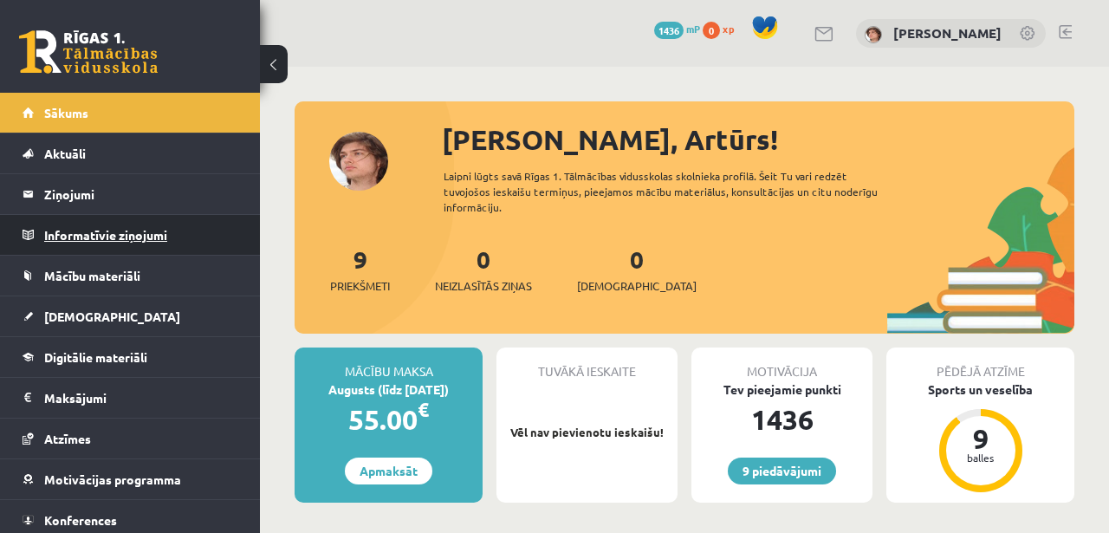
scroll to position [48, 0]
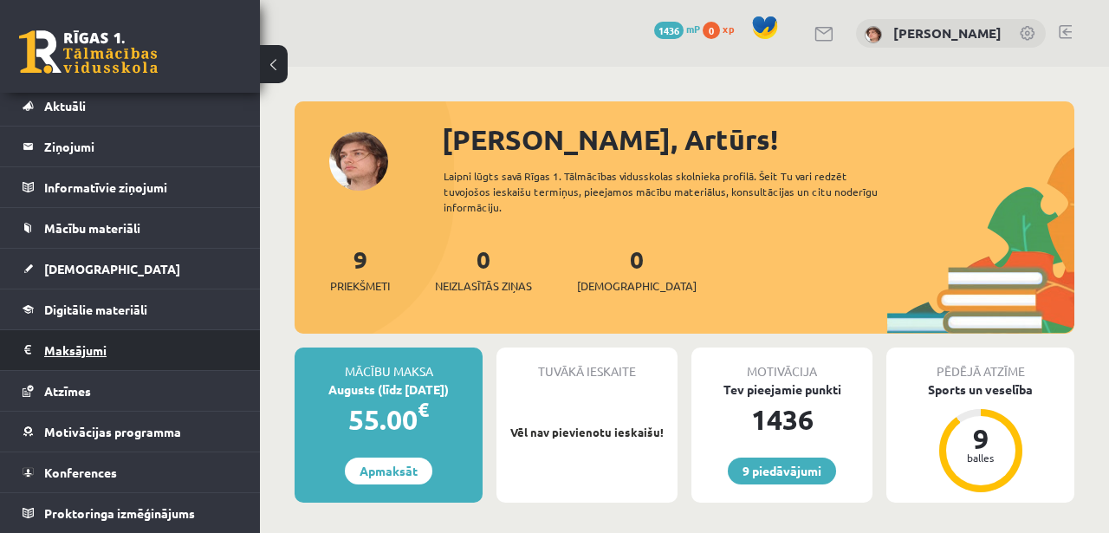
click at [106, 351] on legend "Maksājumi 0" at bounding box center [141, 350] width 194 height 40
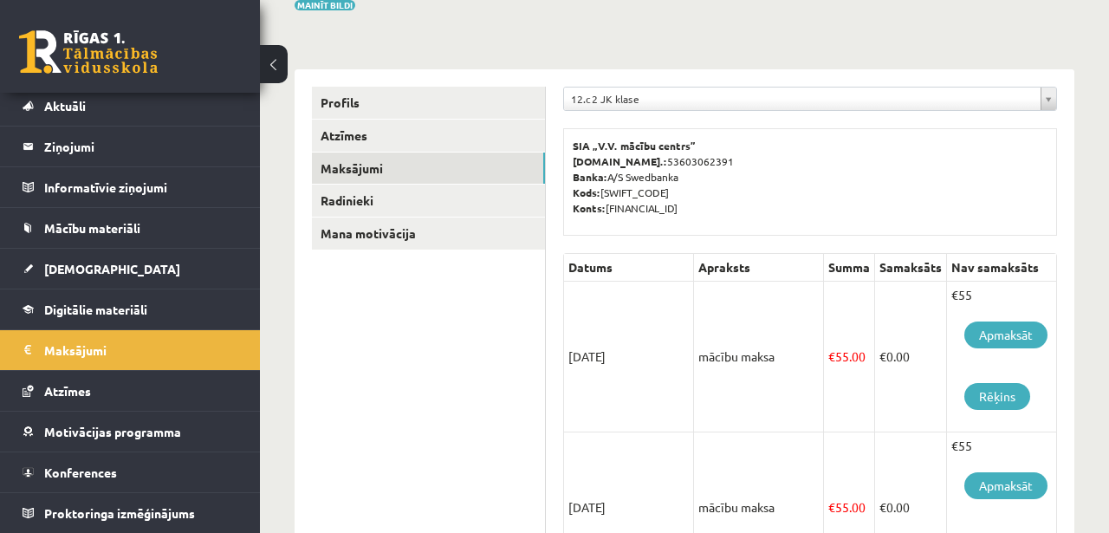
scroll to position [92, 0]
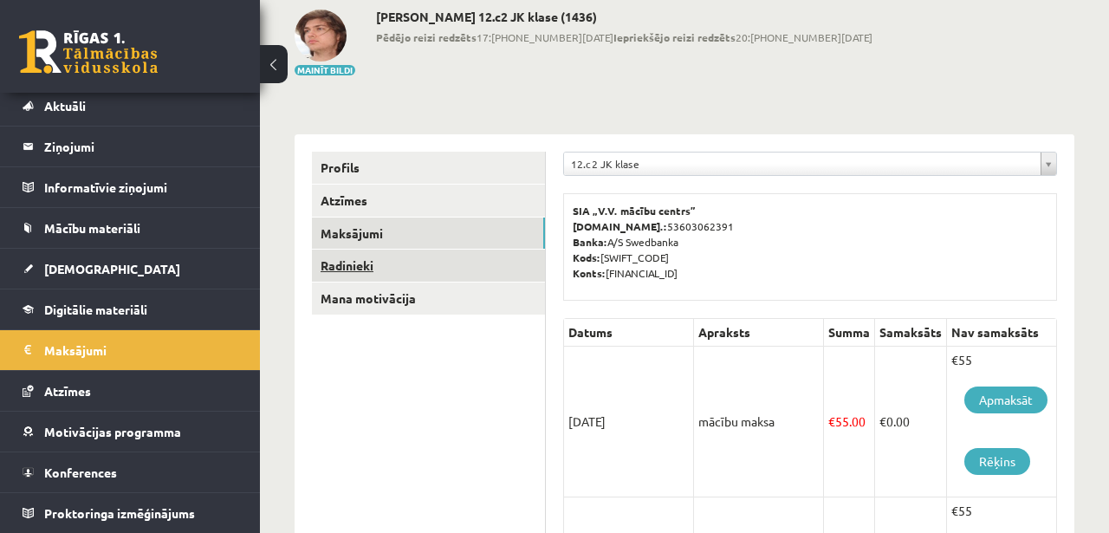
click at [477, 270] on link "Radinieki" at bounding box center [428, 266] width 233 height 32
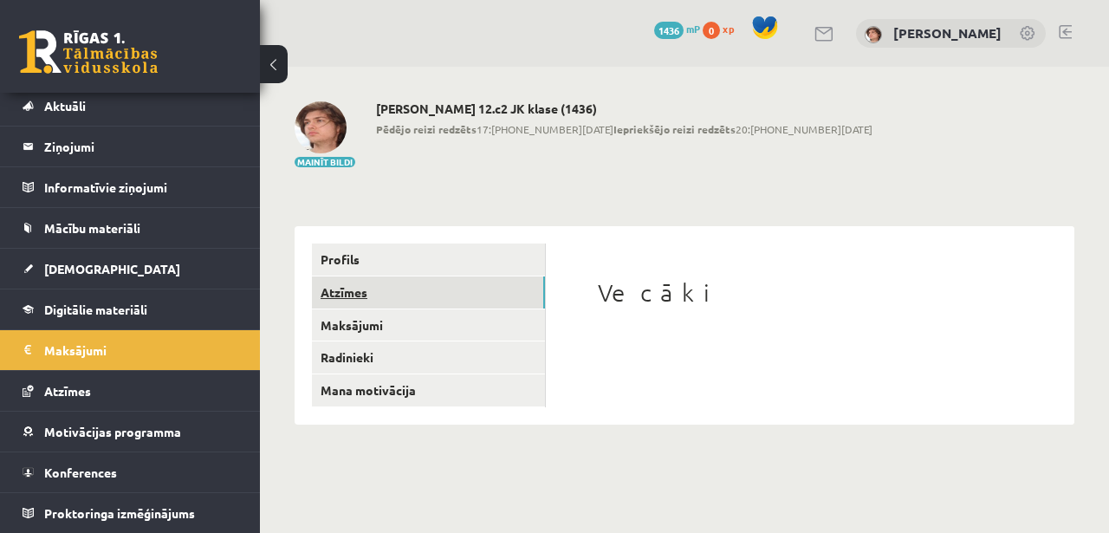
click at [431, 297] on link "Atzīmes" at bounding box center [428, 292] width 233 height 32
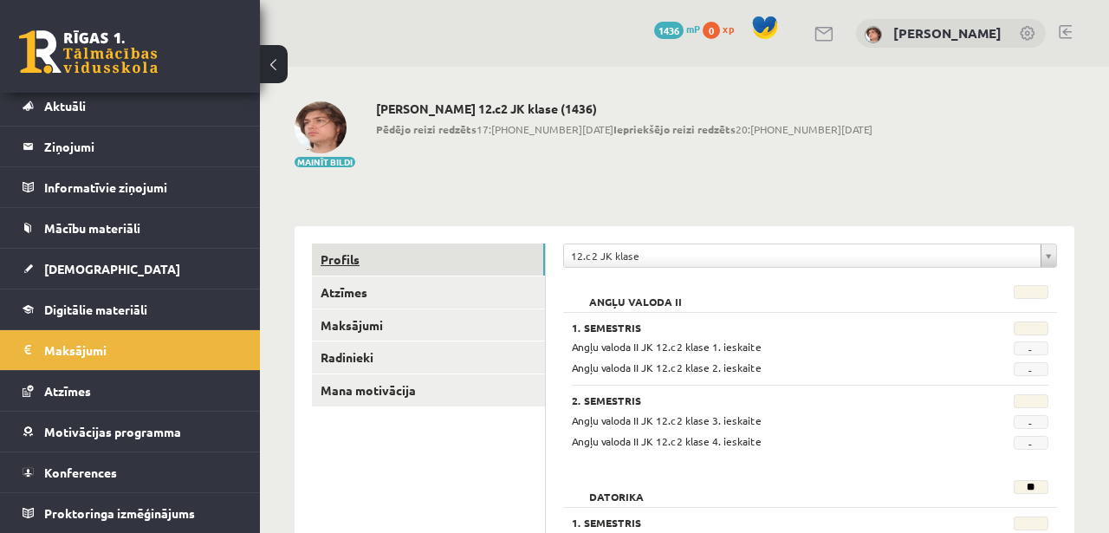
click at [452, 265] on link "Profils" at bounding box center [428, 260] width 233 height 32
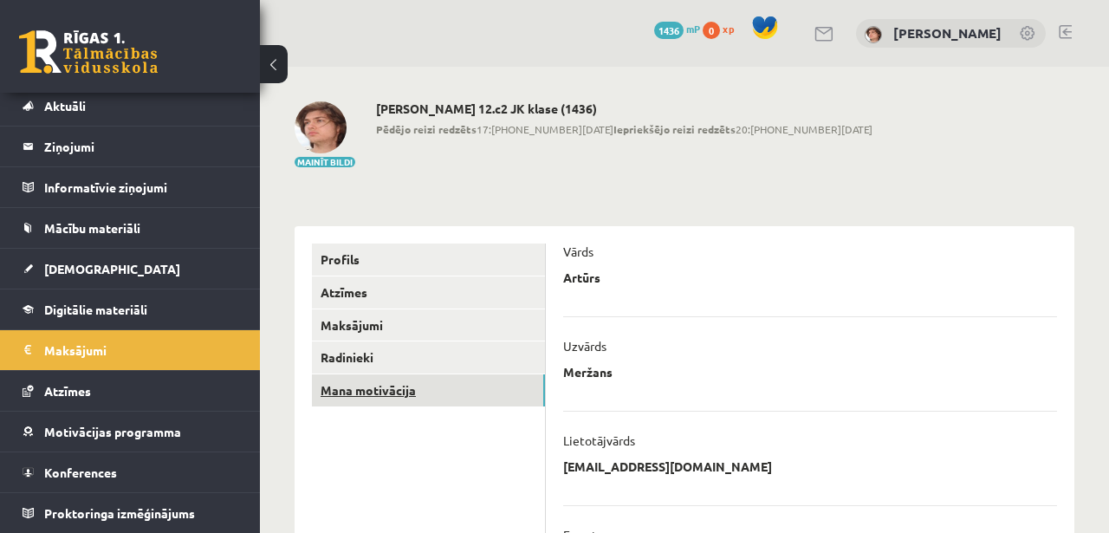
click at [397, 392] on link "Mana motivācija" at bounding box center [428, 390] width 233 height 32
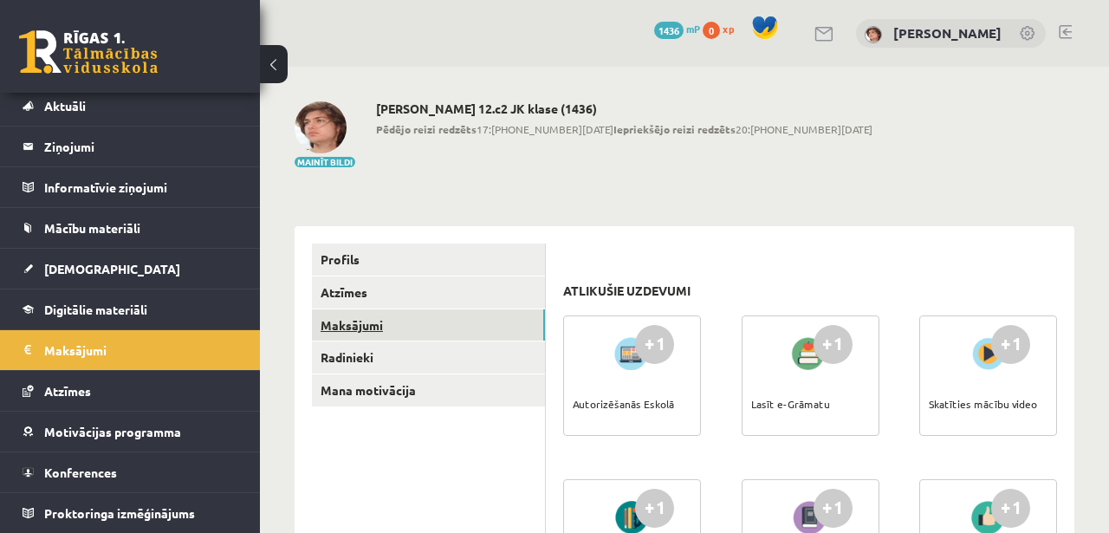
click at [406, 317] on link "Maksājumi" at bounding box center [428, 325] width 233 height 32
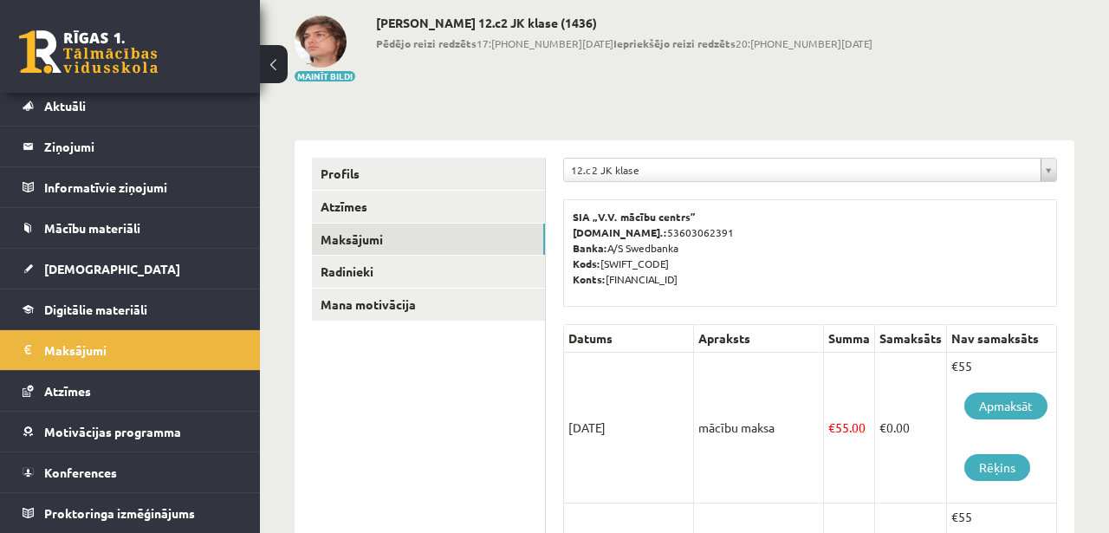
scroll to position [88, 0]
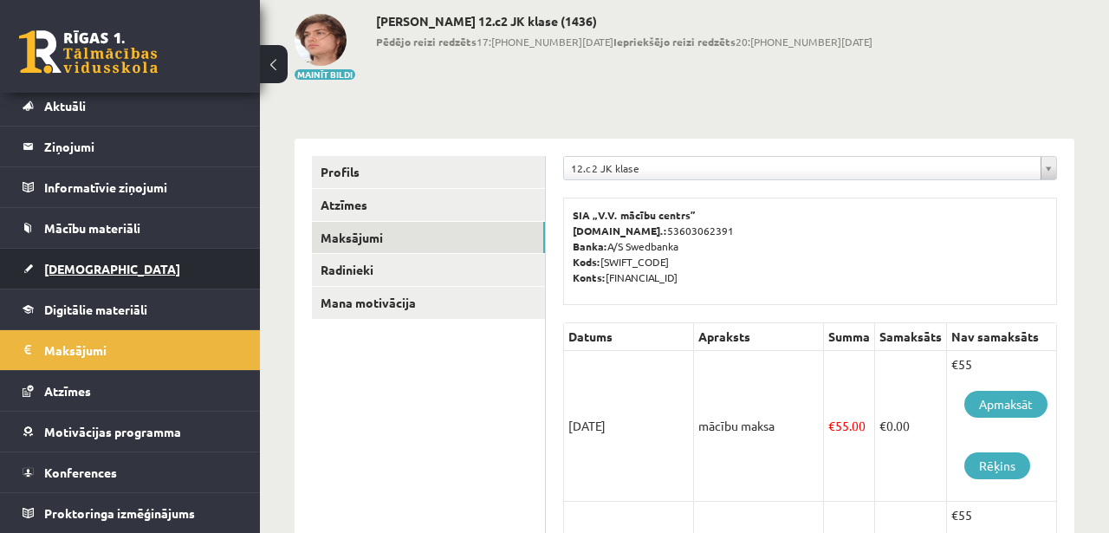
click at [153, 273] on link "[DEMOGRAPHIC_DATA]" at bounding box center [131, 269] width 216 height 40
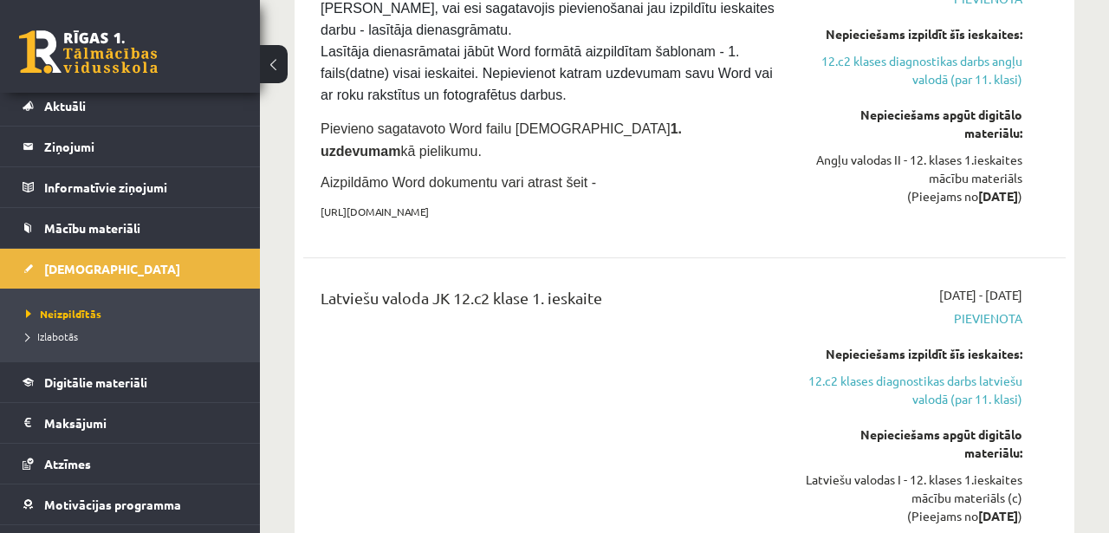
scroll to position [520, 0]
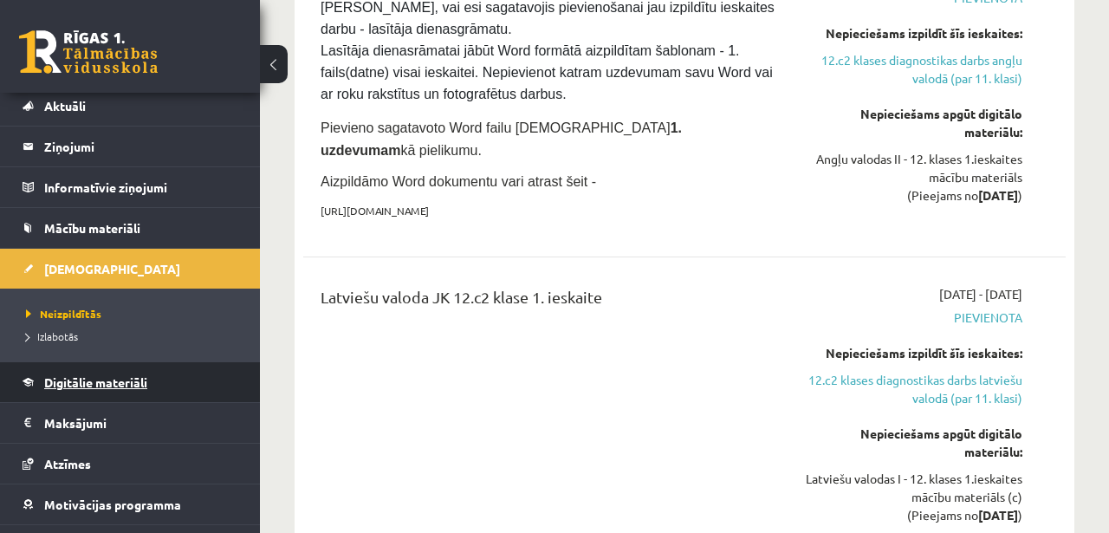
click at [113, 373] on link "Digitālie materiāli" at bounding box center [131, 382] width 216 height 40
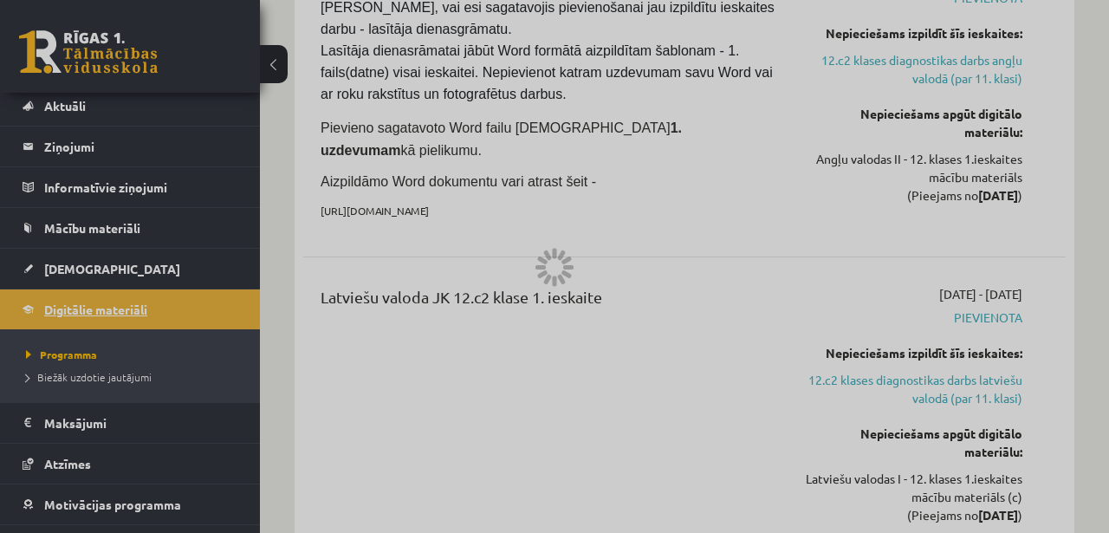
scroll to position [94, 0]
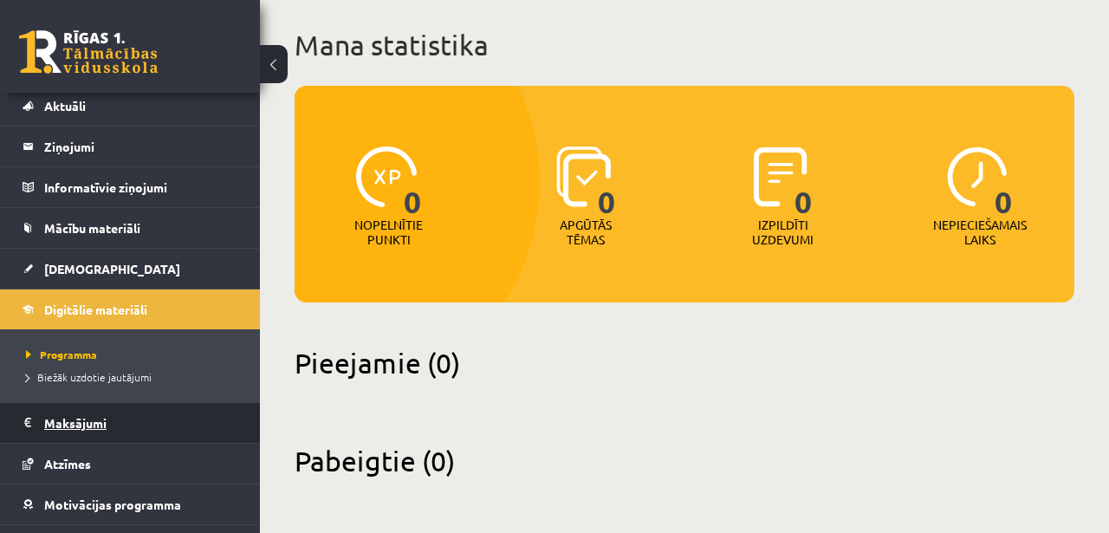
click at [104, 421] on legend "Maksājumi 0" at bounding box center [141, 423] width 194 height 40
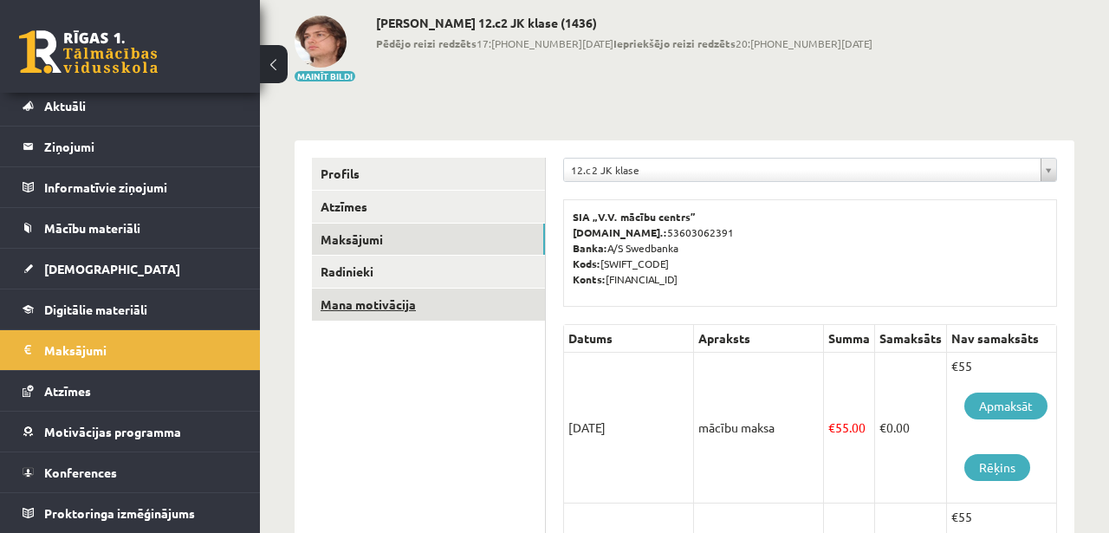
scroll to position [169, 0]
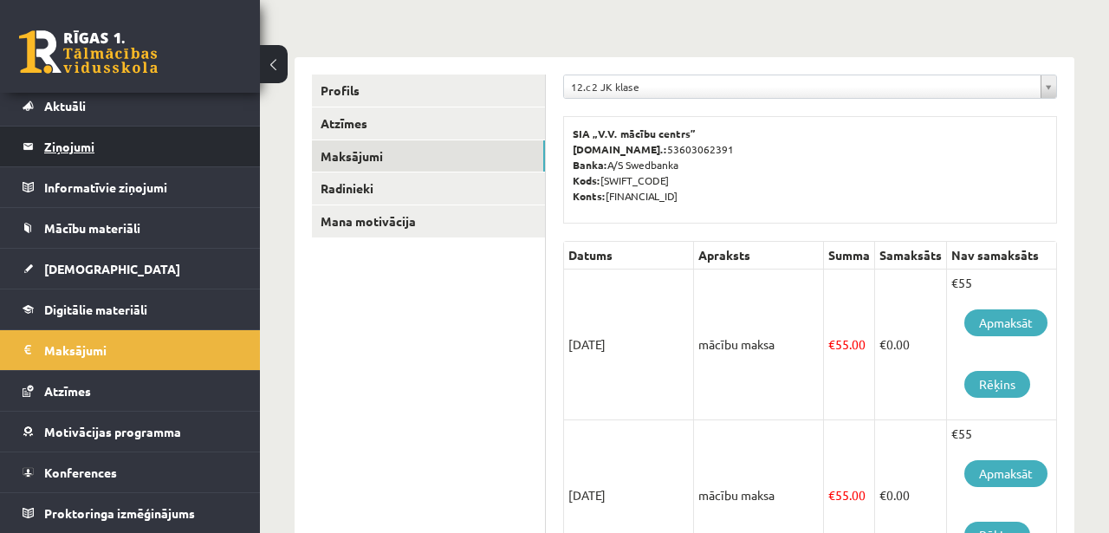
click at [96, 155] on legend "Ziņojumi 0" at bounding box center [141, 147] width 194 height 40
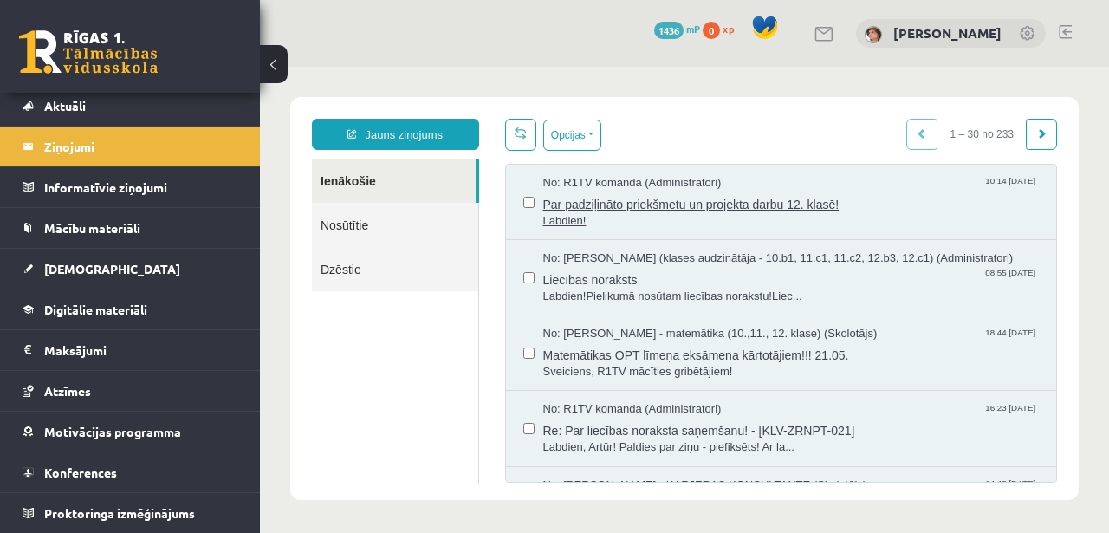
click at [712, 211] on span "Par padziļināto priekšmetu un projekta darbu 12. klasē!" at bounding box center [791, 203] width 497 height 22
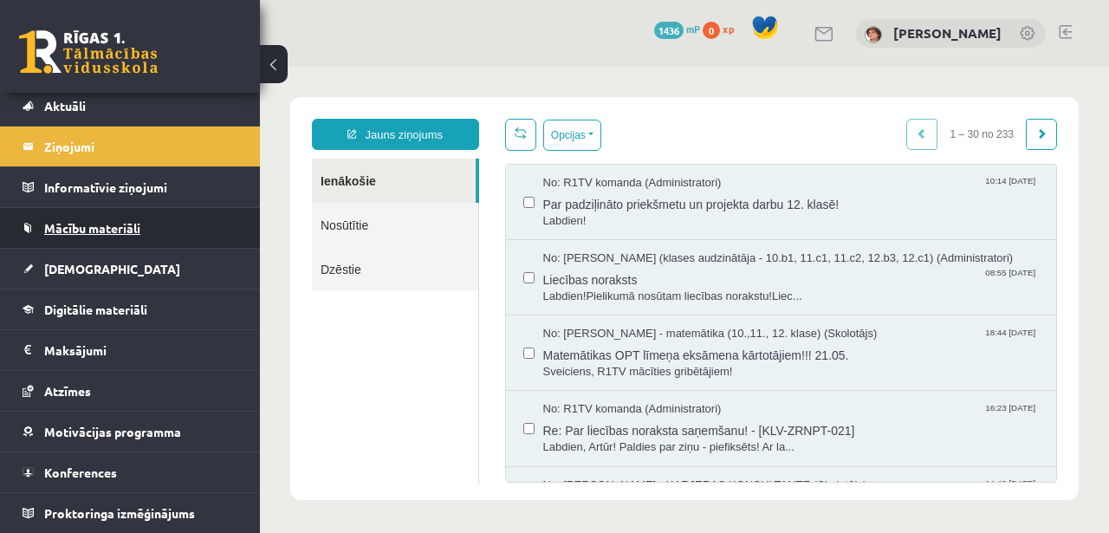
click at [140, 218] on link "Mācību materiāli" at bounding box center [131, 228] width 216 height 40
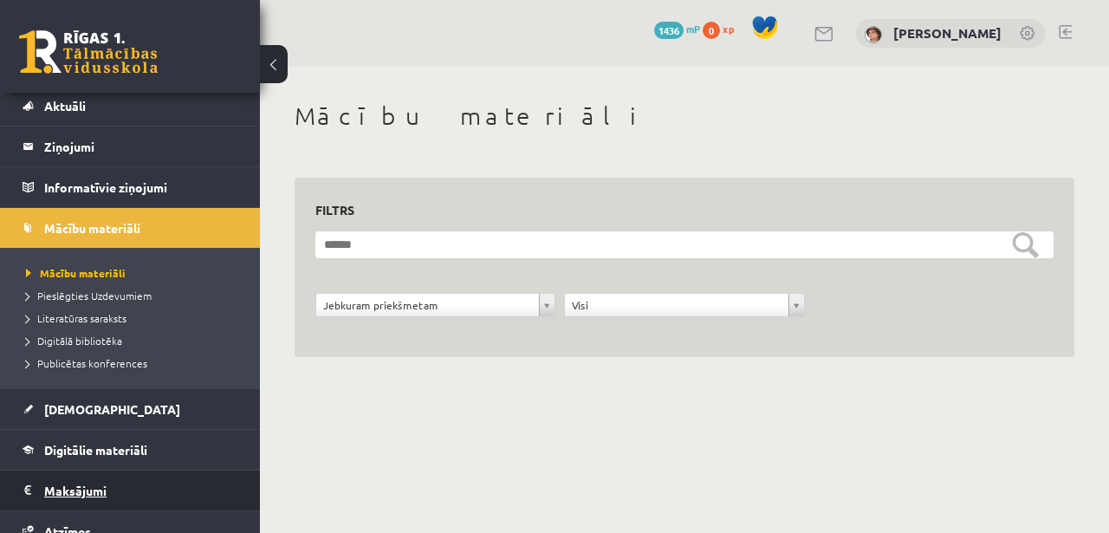
click at [133, 495] on legend "Maksājumi 0" at bounding box center [141, 491] width 194 height 40
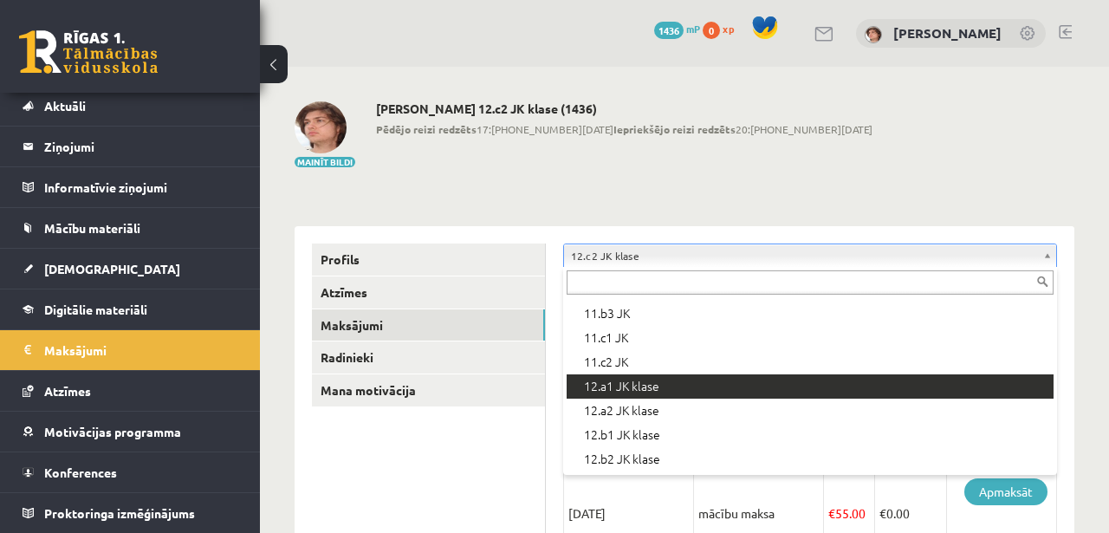
scroll to position [501, 0]
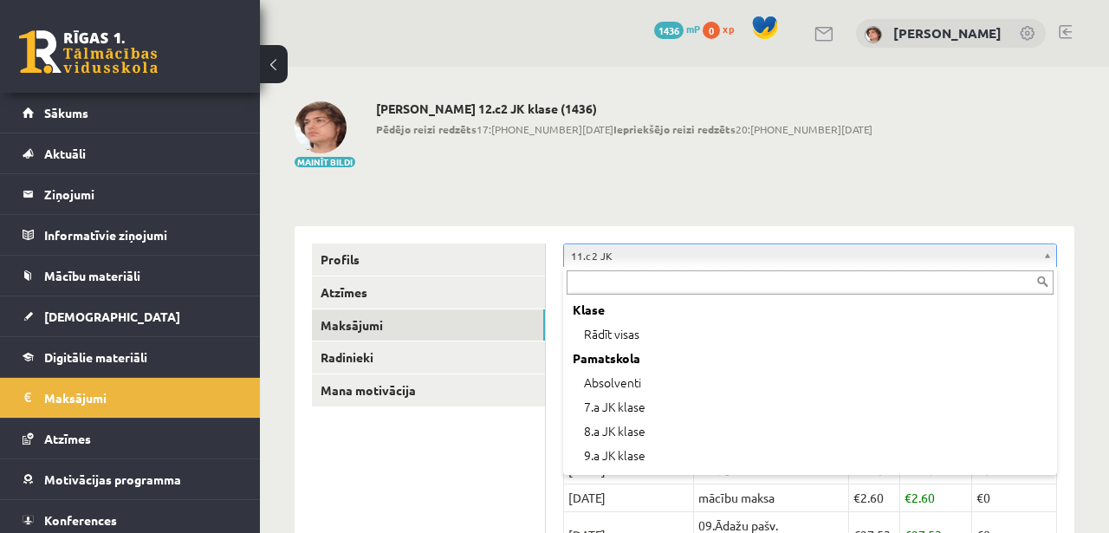
scroll to position [409, 0]
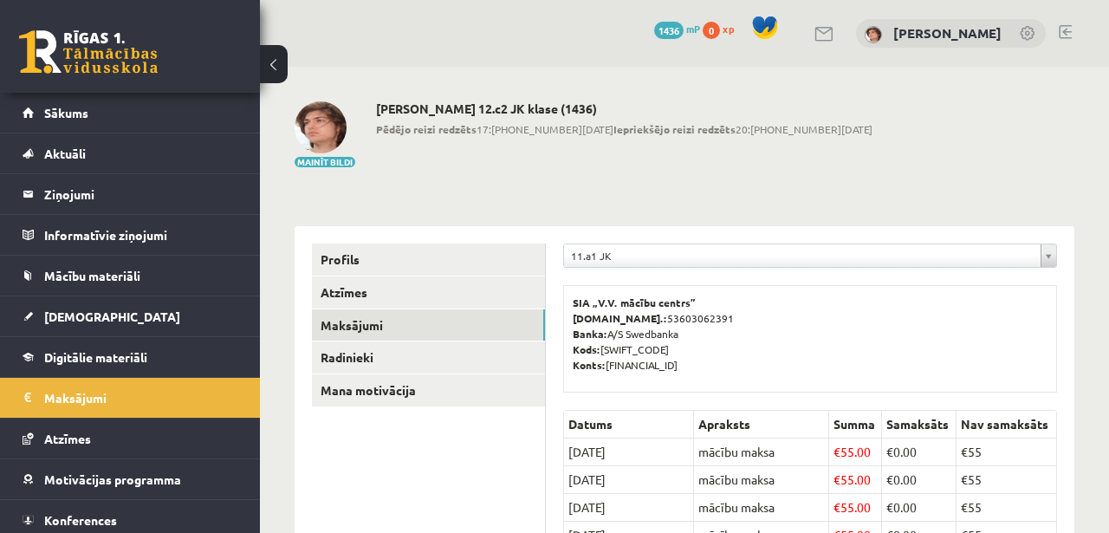
click at [774, 270] on div "**********" at bounding box center [810, 260] width 494 height 33
click at [766, 270] on div "**********" at bounding box center [810, 260] width 494 height 33
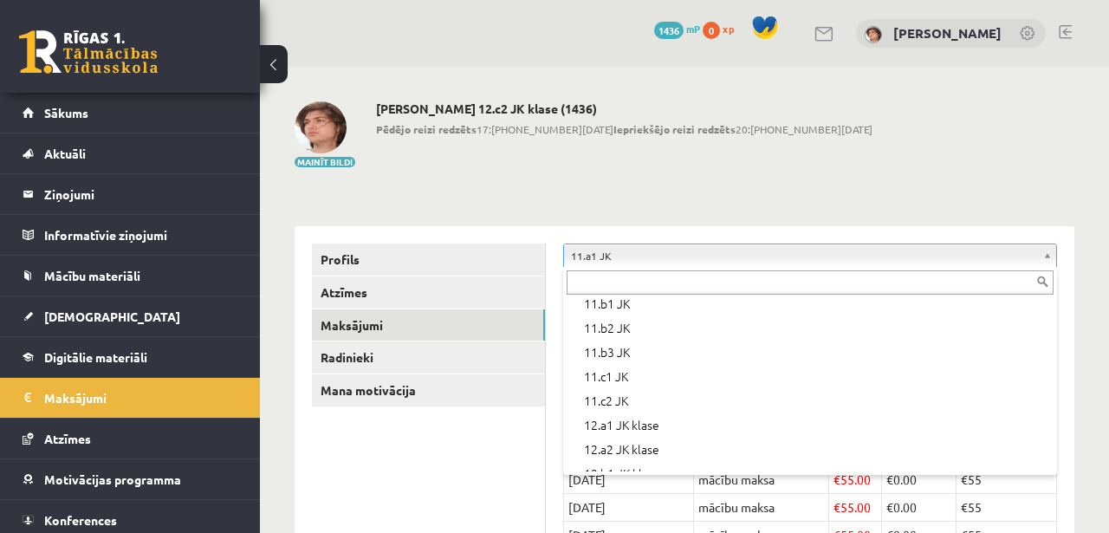
scroll to position [471, 0]
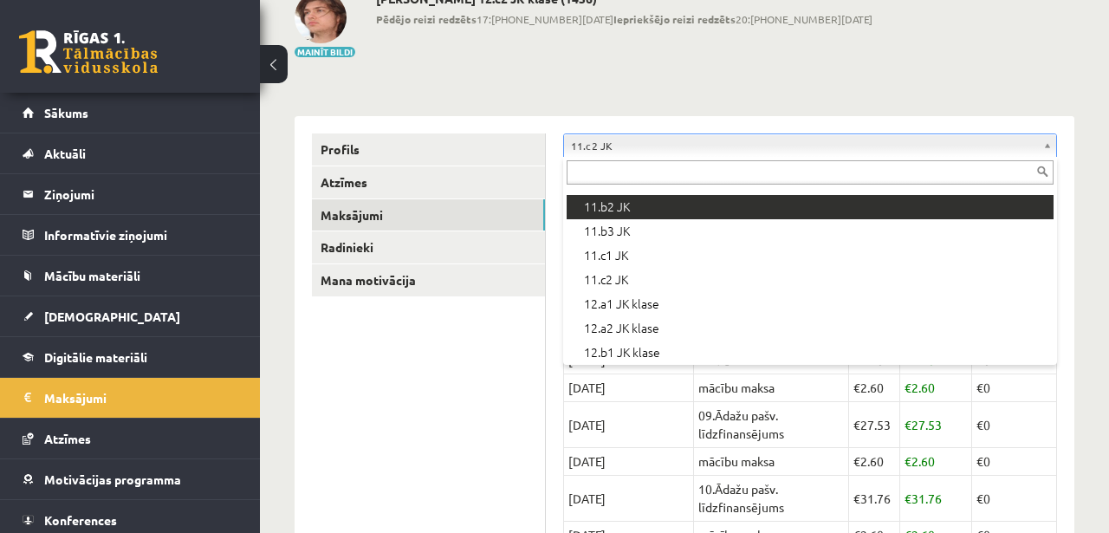
scroll to position [488, 0]
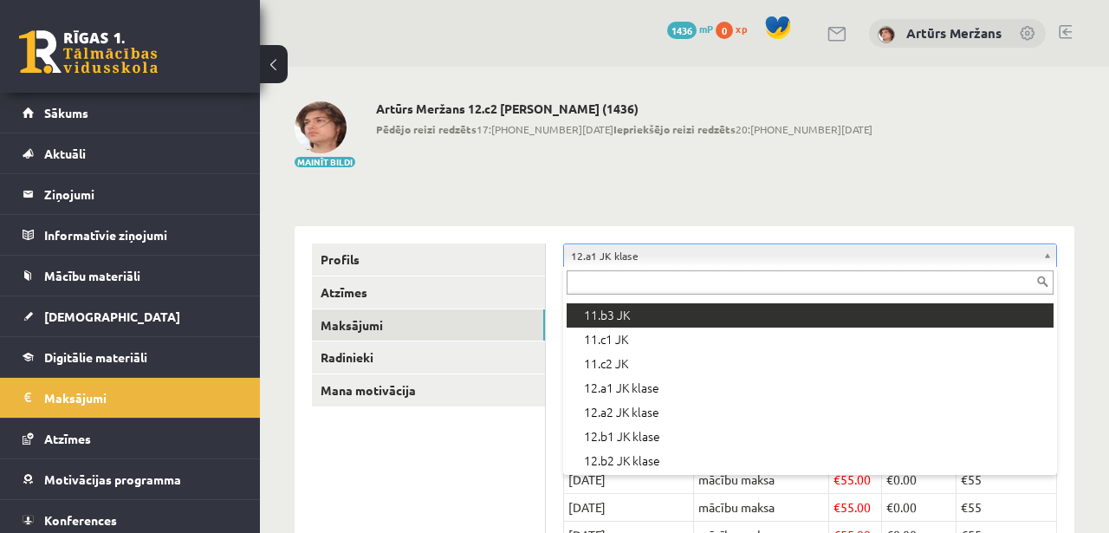
scroll to position [508, 0]
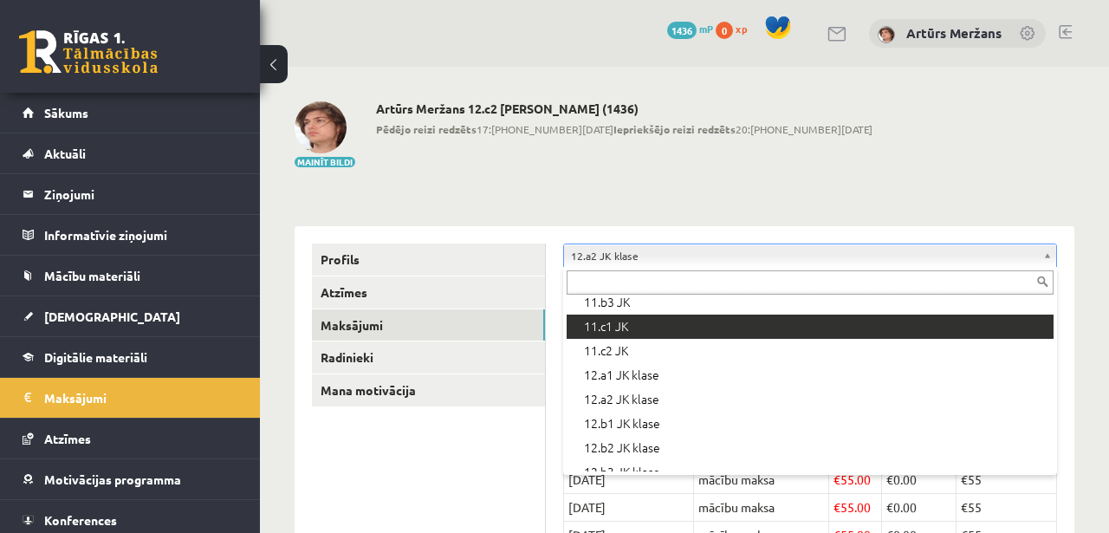
scroll to position [535, 0]
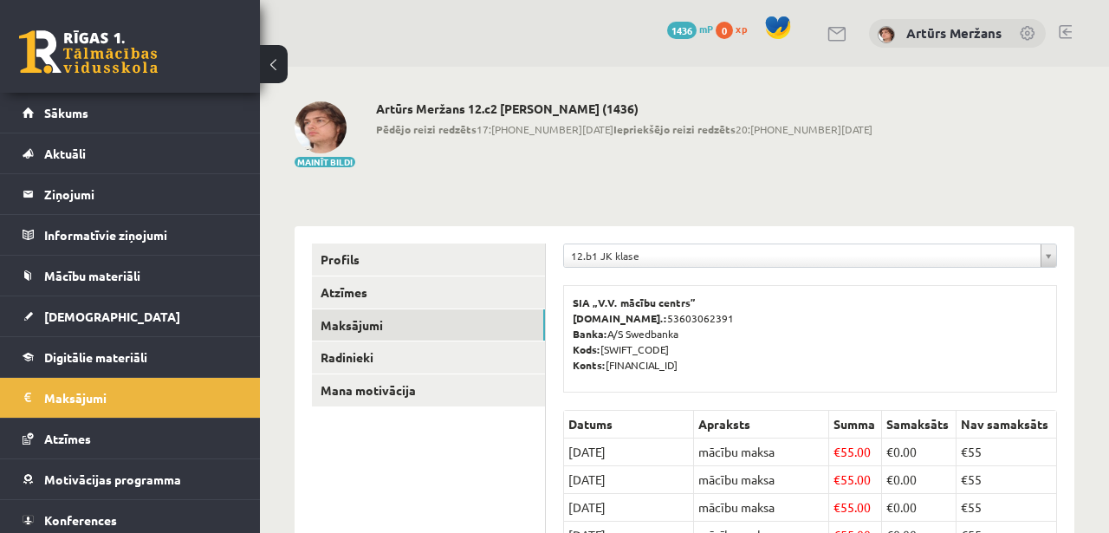
click at [724, 273] on div "**********" at bounding box center [810, 260] width 494 height 33
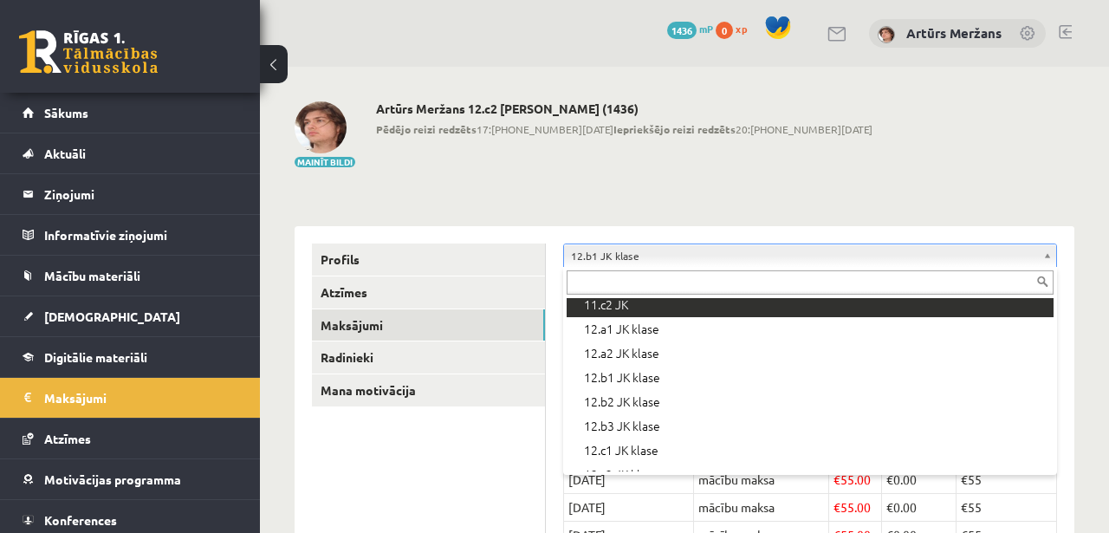
scroll to position [564, 0]
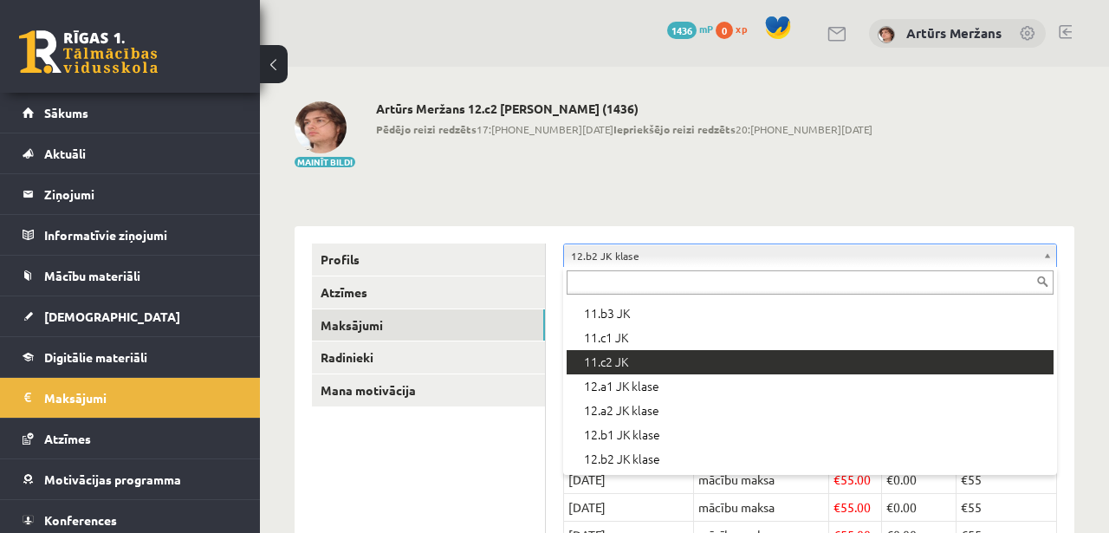
scroll to position [579, 0]
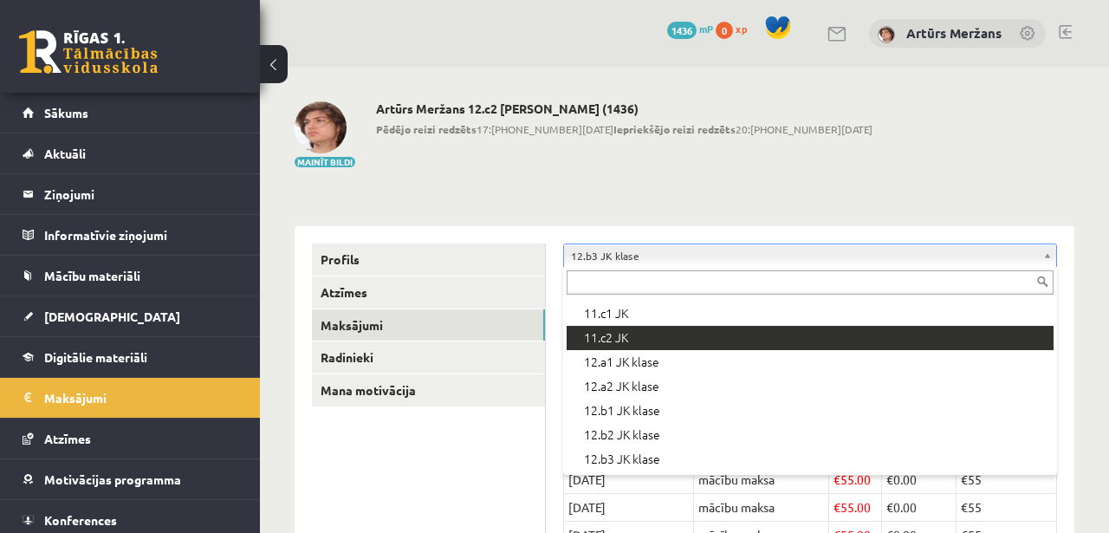
scroll to position [579, 0]
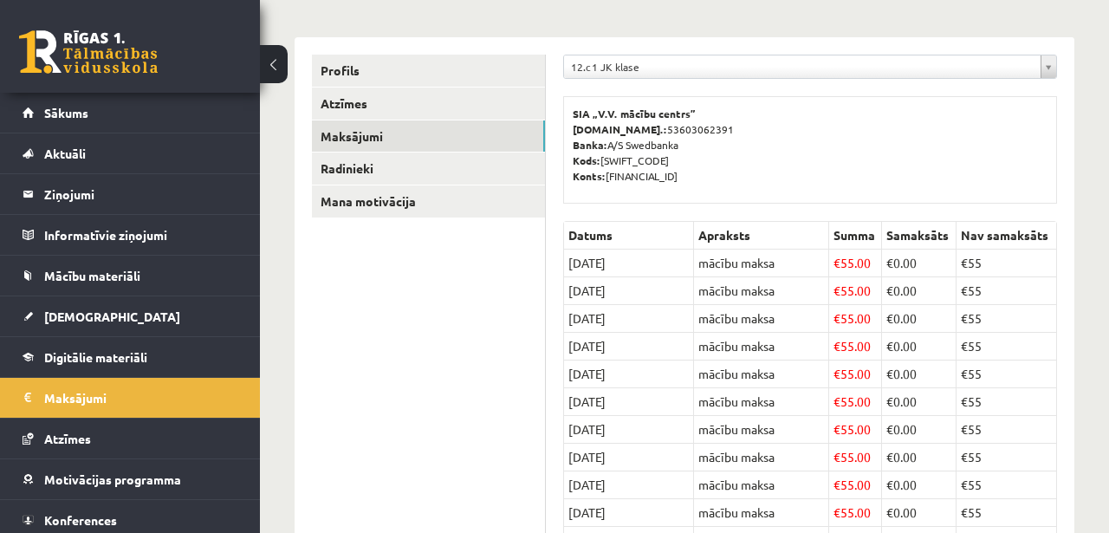
scroll to position [101, 0]
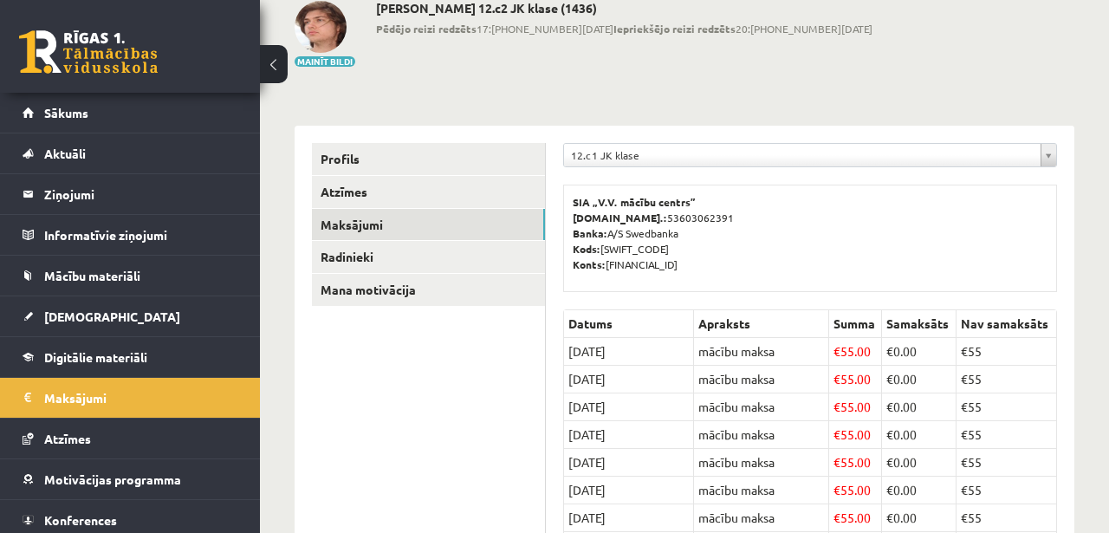
click at [763, 171] on div "**********" at bounding box center [810, 159] width 494 height 33
click at [763, 141] on div "**********" at bounding box center [810, 415] width 529 height 578
click at [730, 175] on div "**********" at bounding box center [810, 415] width 529 height 578
click at [693, 167] on div "**********" at bounding box center [810, 159] width 494 height 33
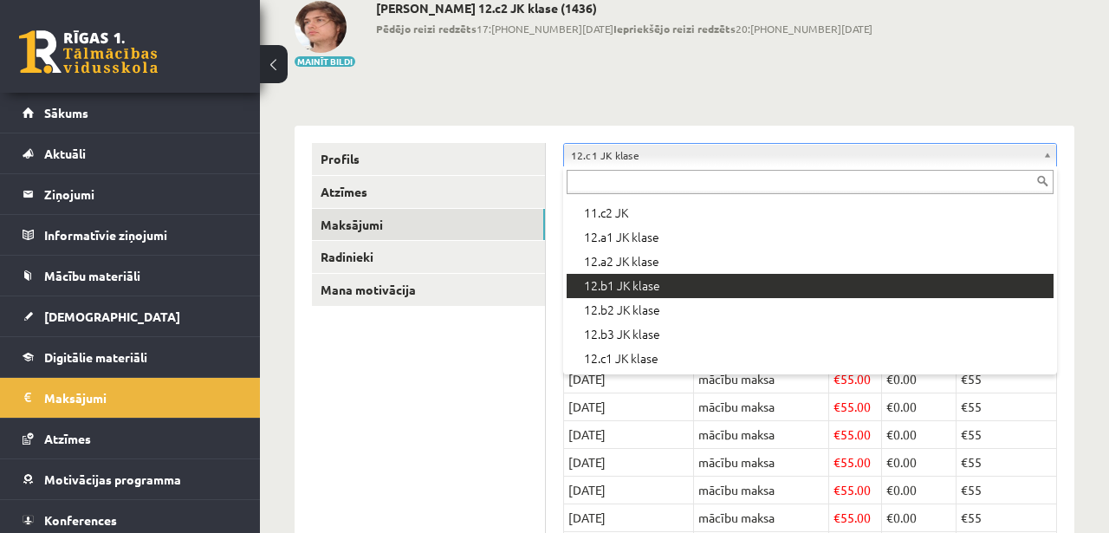
scroll to position [579, 0]
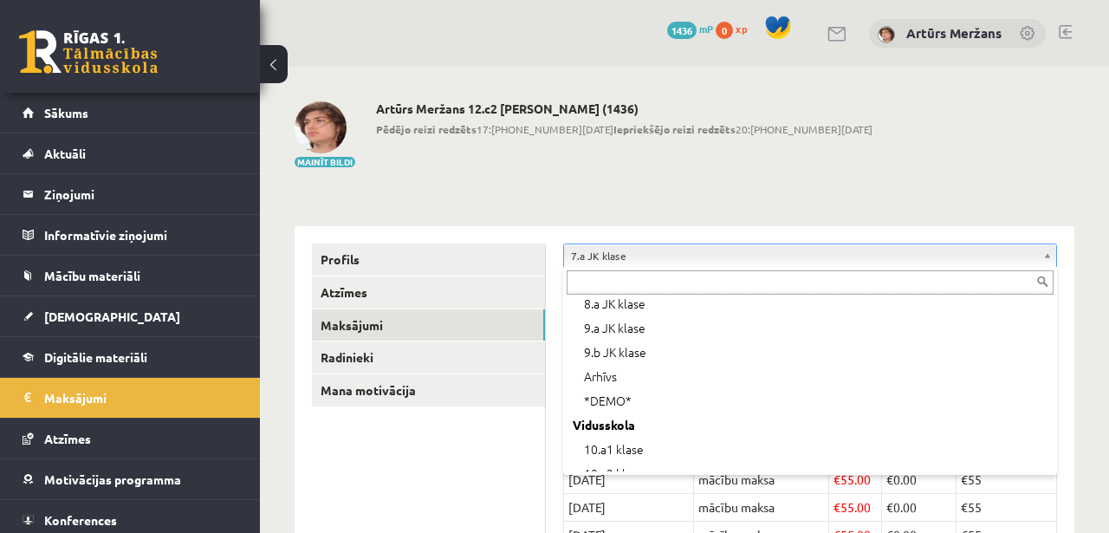
scroll to position [144, 0]
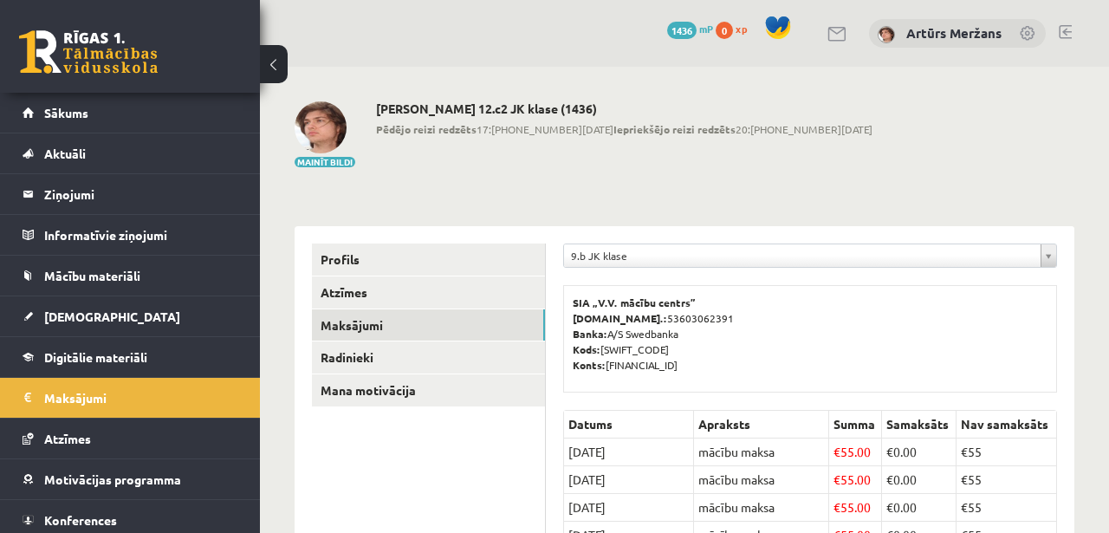
click at [775, 281] on div "**********" at bounding box center [810, 515] width 529 height 578
click at [785, 237] on div "**********" at bounding box center [810, 515] width 529 height 578
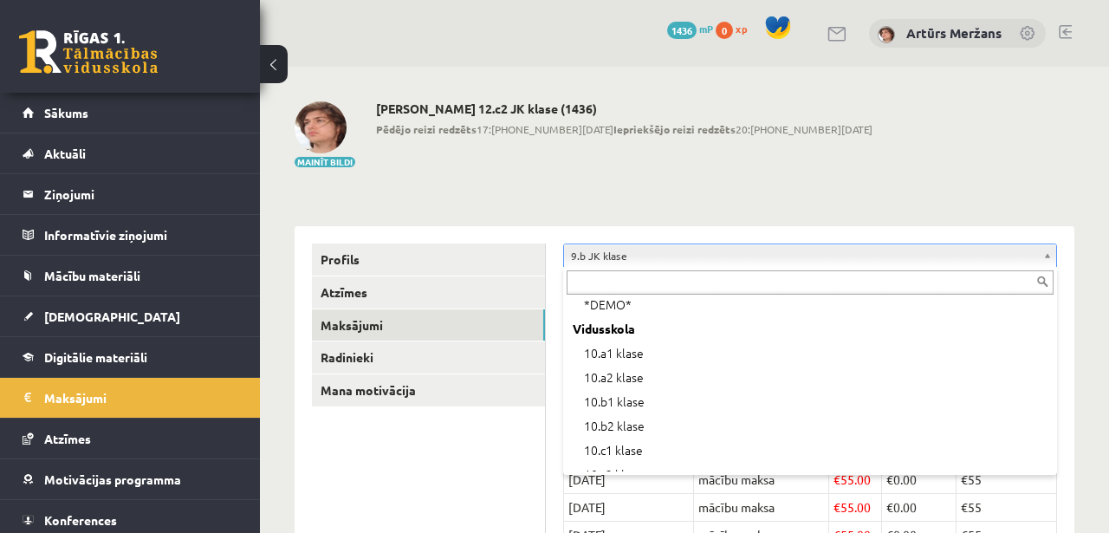
scroll to position [579, 0]
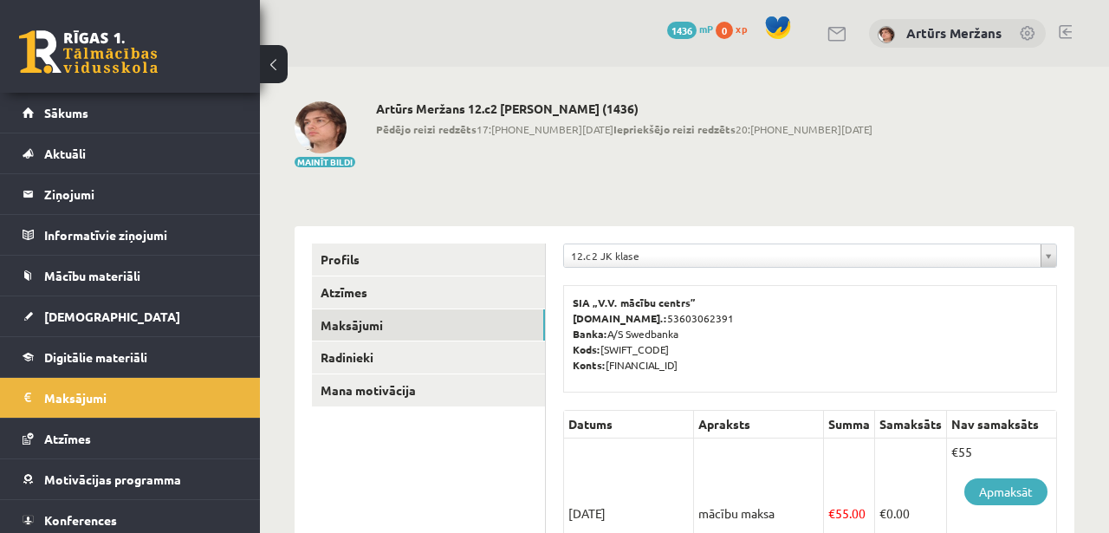
click at [718, 270] on div "**********" at bounding box center [810, 260] width 494 height 33
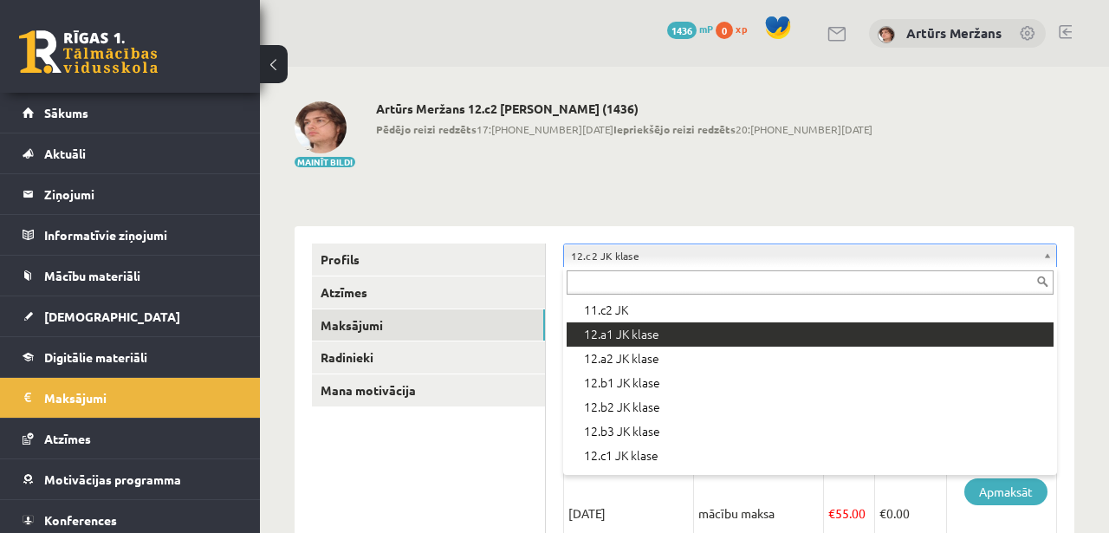
scroll to position [494, 0]
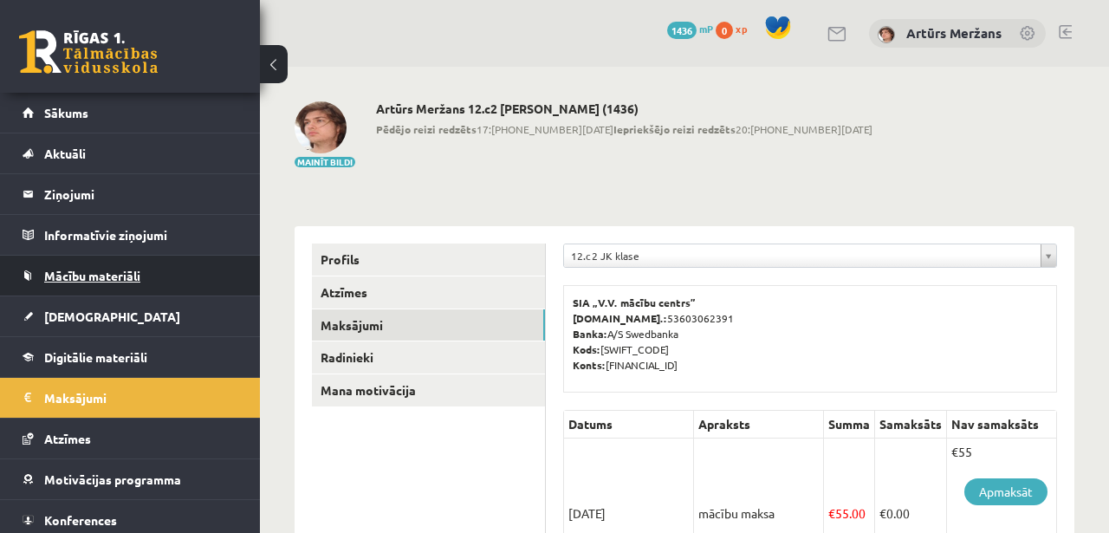
click at [131, 269] on span "Mācību materiāli" at bounding box center [92, 276] width 96 height 16
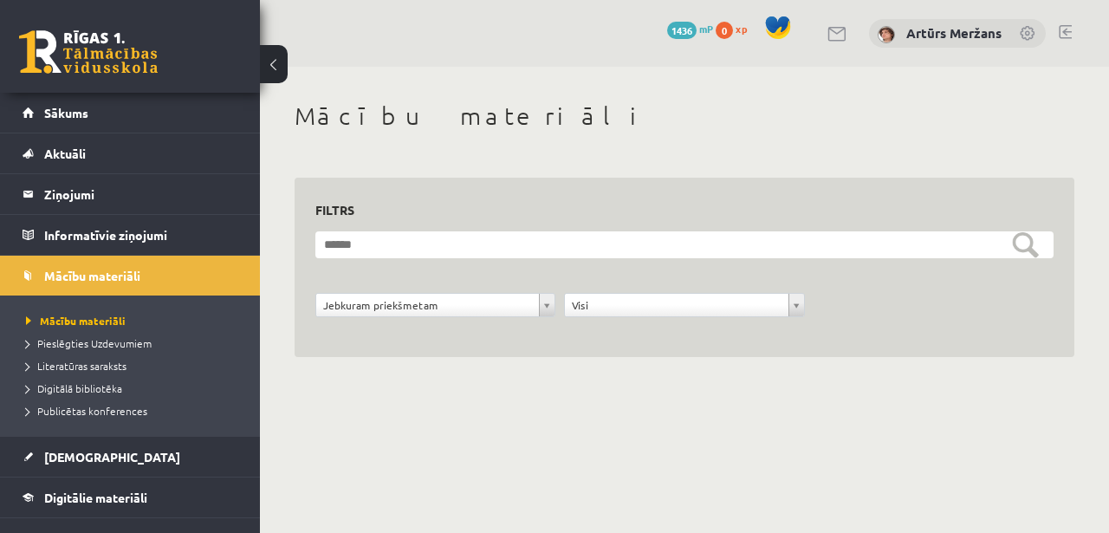
click at [438, 292] on form "**********" at bounding box center [684, 283] width 738 height 105
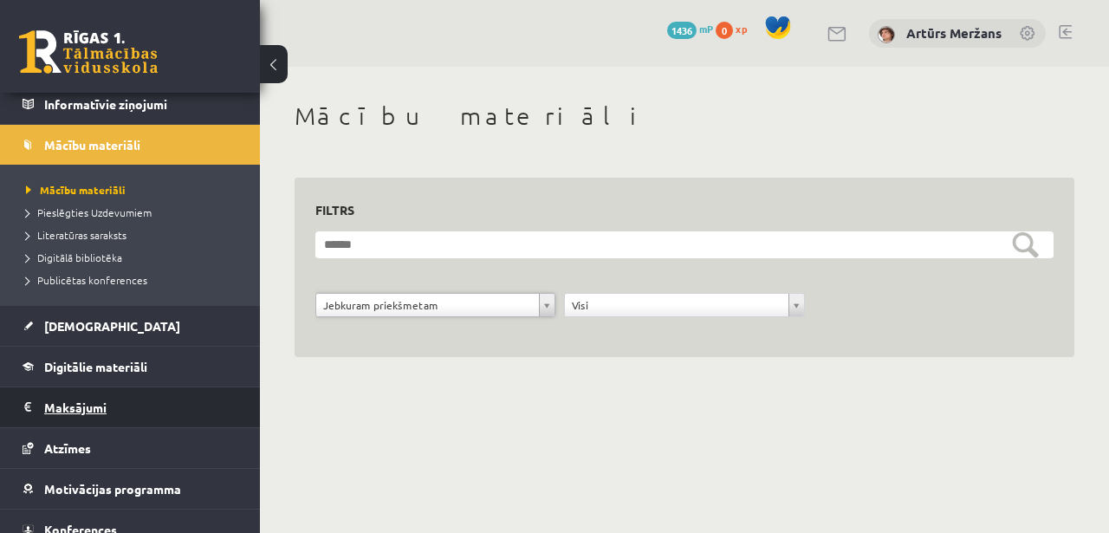
click at [96, 406] on legend "Maksājumi 0" at bounding box center [141, 407] width 194 height 40
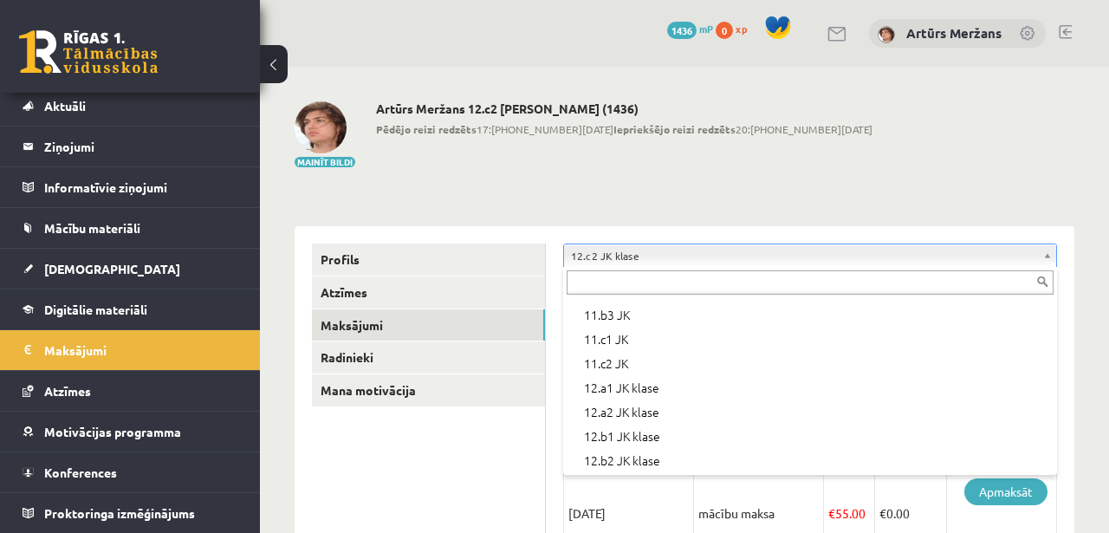
scroll to position [464, 0]
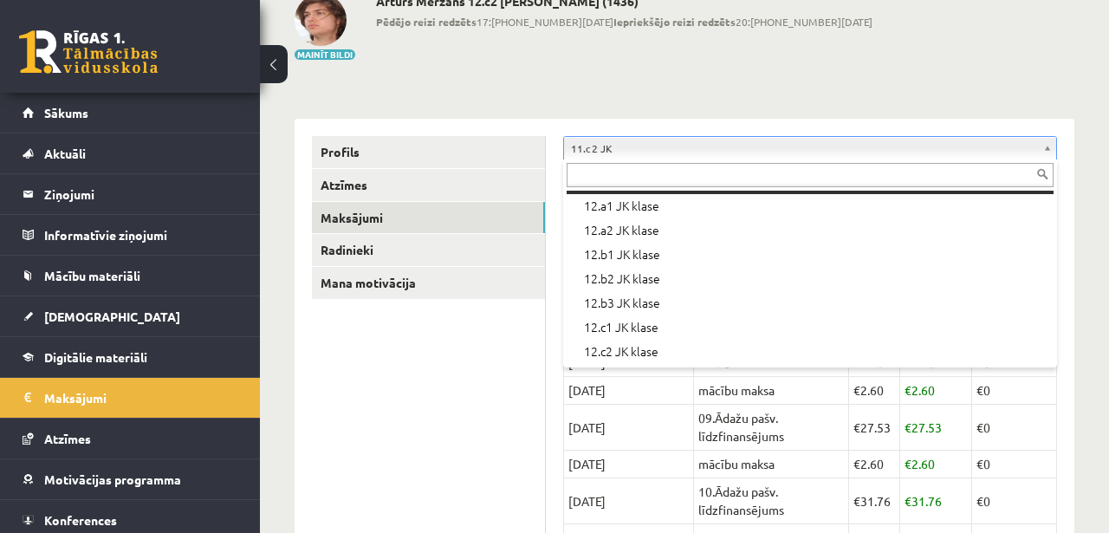
scroll to position [134, 0]
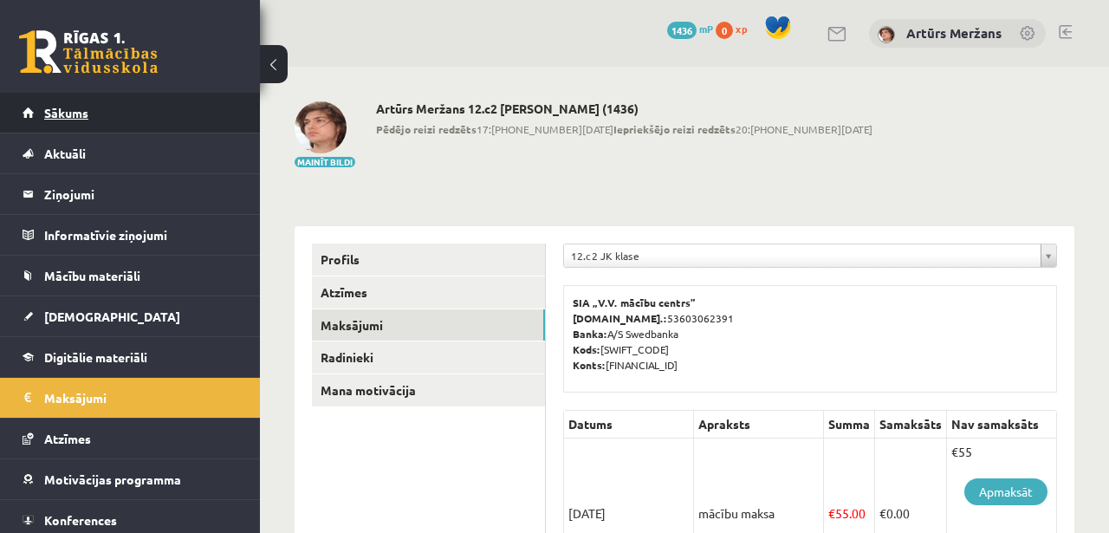
click at [56, 126] on link "Sākums" at bounding box center [131, 113] width 216 height 40
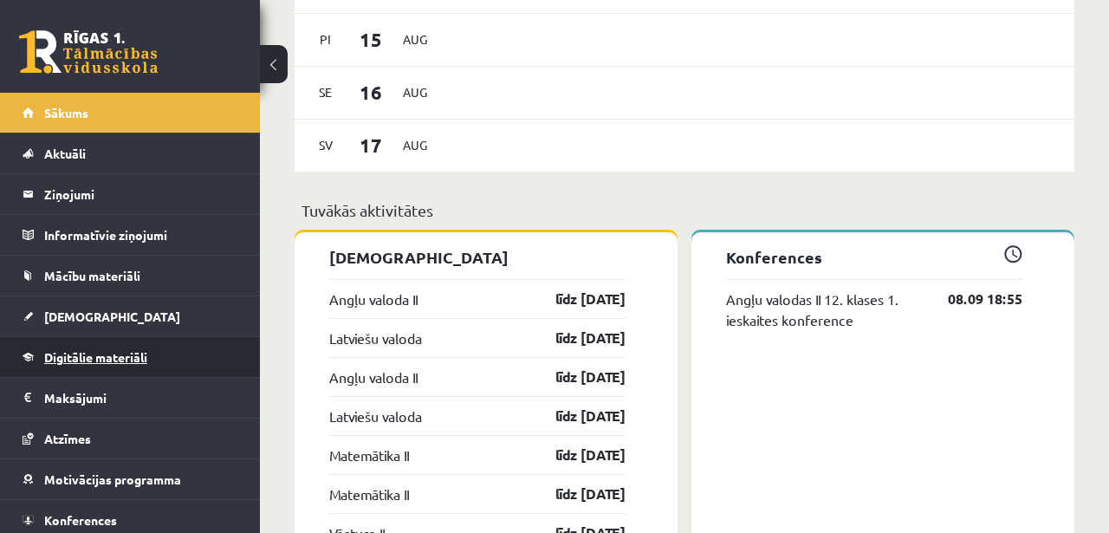
scroll to position [48, 0]
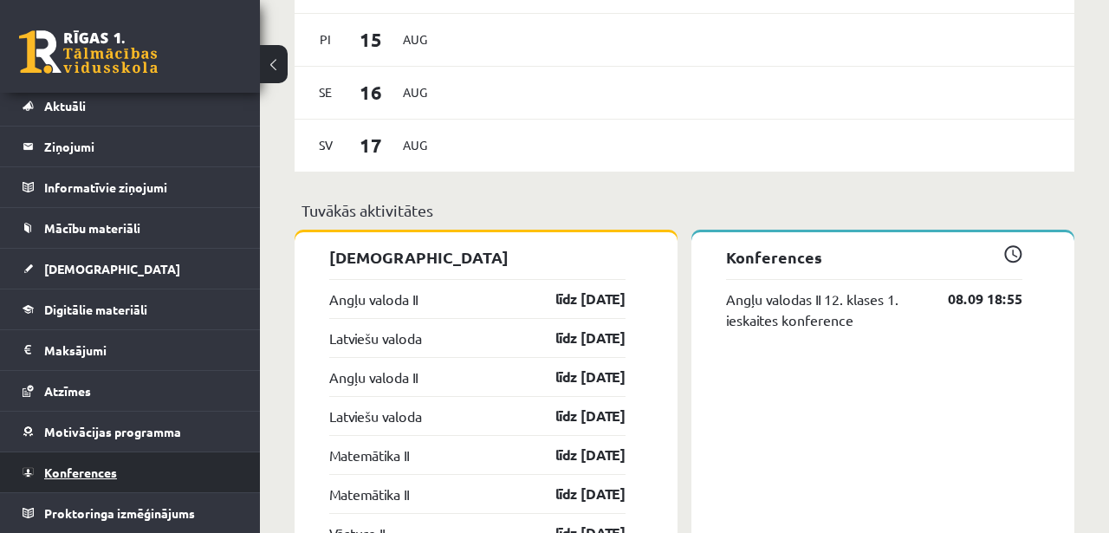
click at [118, 476] on link "Konferences" at bounding box center [131, 472] width 216 height 40
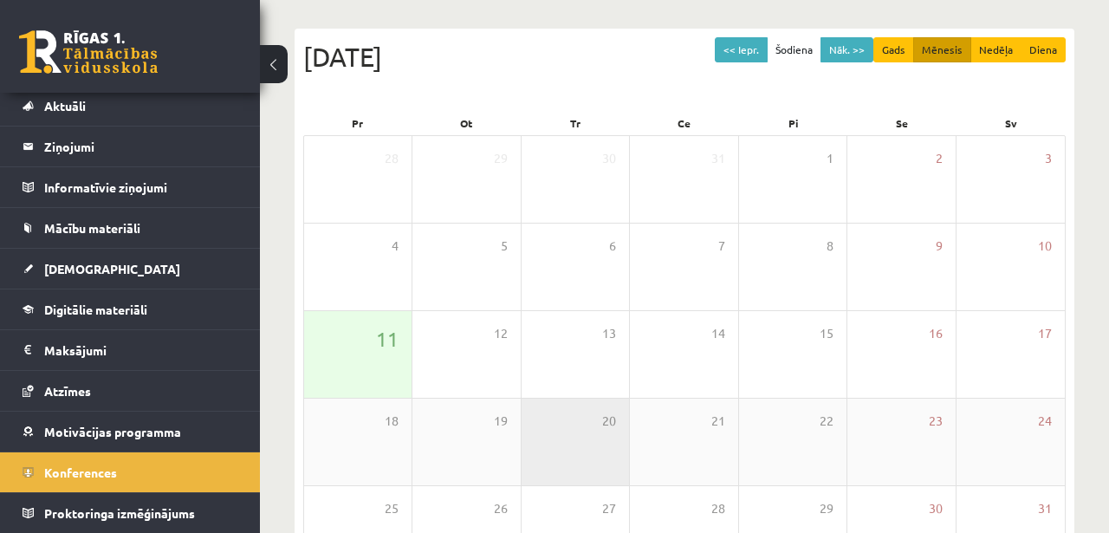
scroll to position [167, 0]
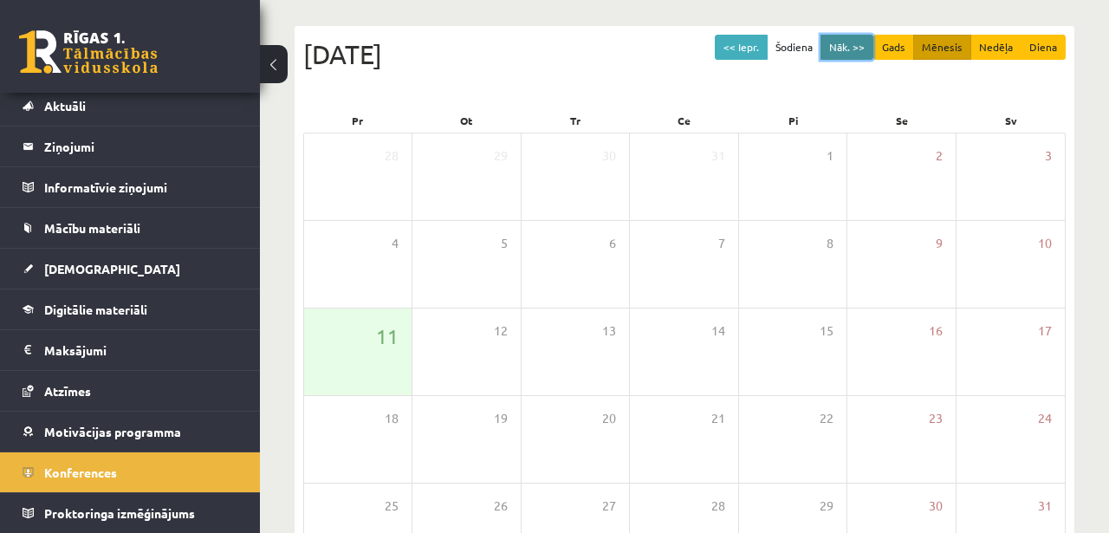
click at [858, 51] on button "Nāk. >>" at bounding box center [847, 47] width 53 height 25
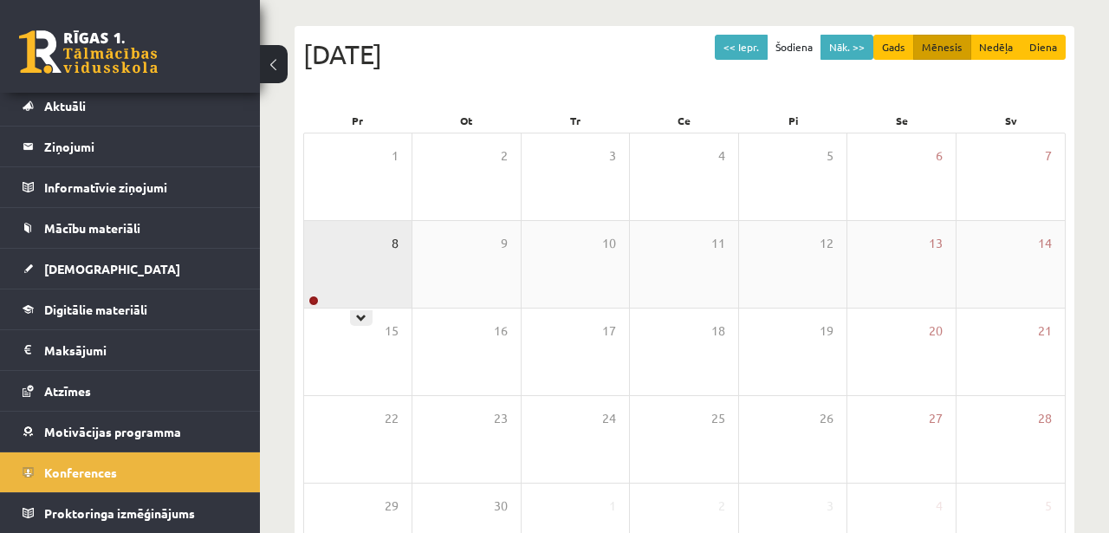
click at [398, 241] on span "8" at bounding box center [395, 243] width 7 height 19
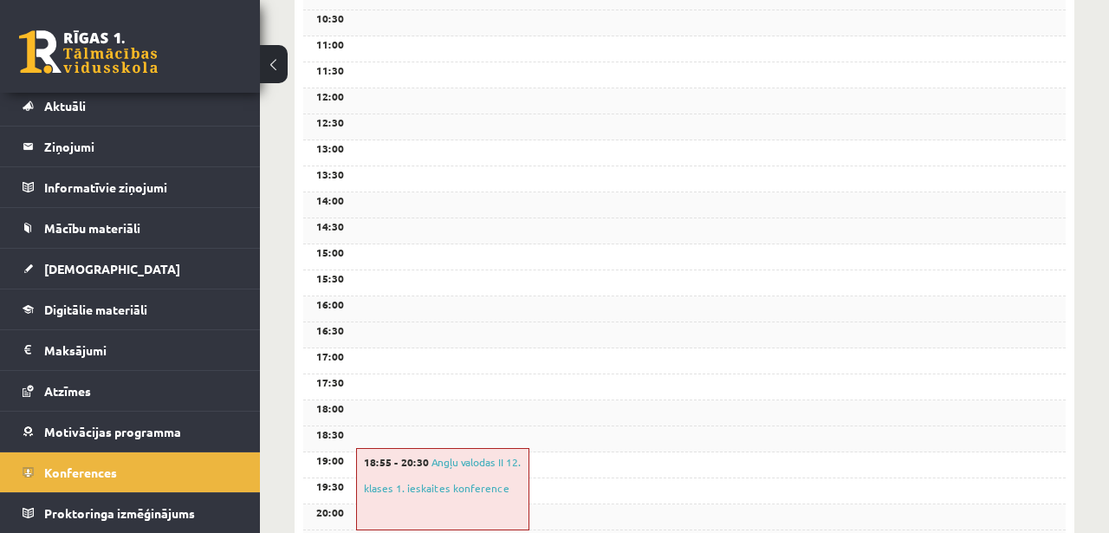
scroll to position [98, 0]
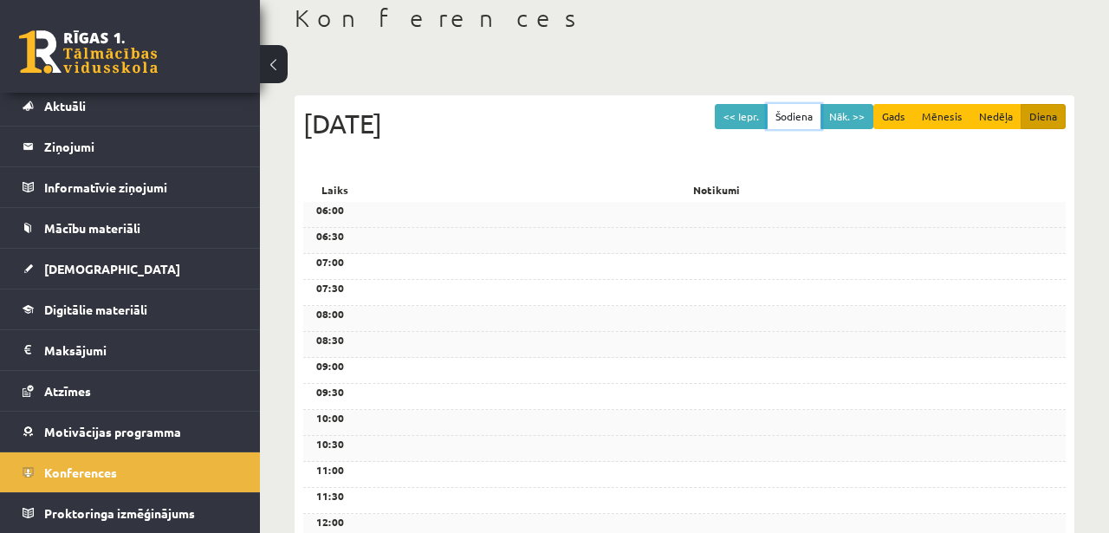
click at [798, 111] on button "Šodiena" at bounding box center [794, 116] width 55 height 25
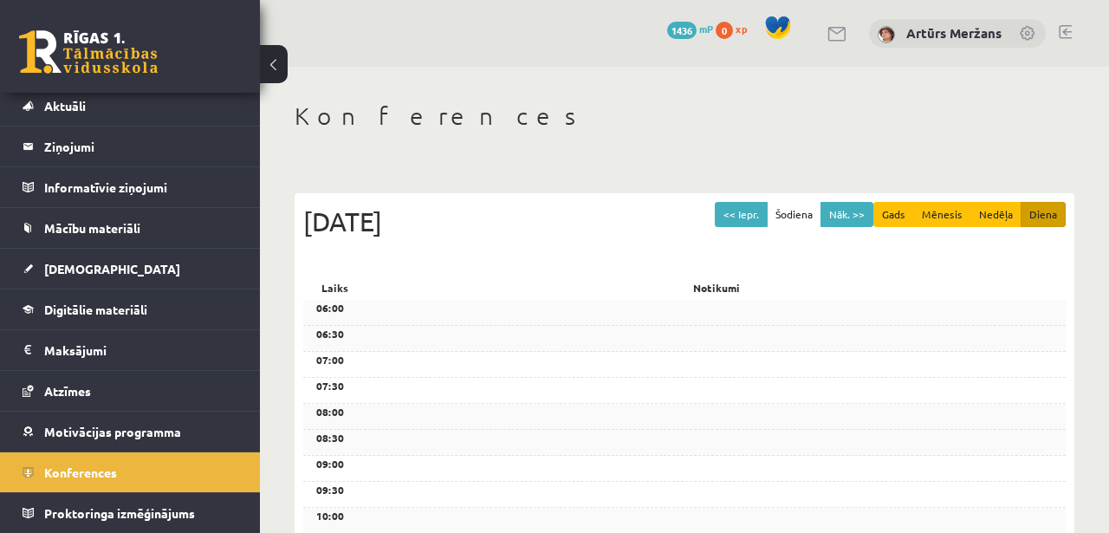
click at [950, 224] on button "Mēnesis" at bounding box center [943, 214] width 58 height 25
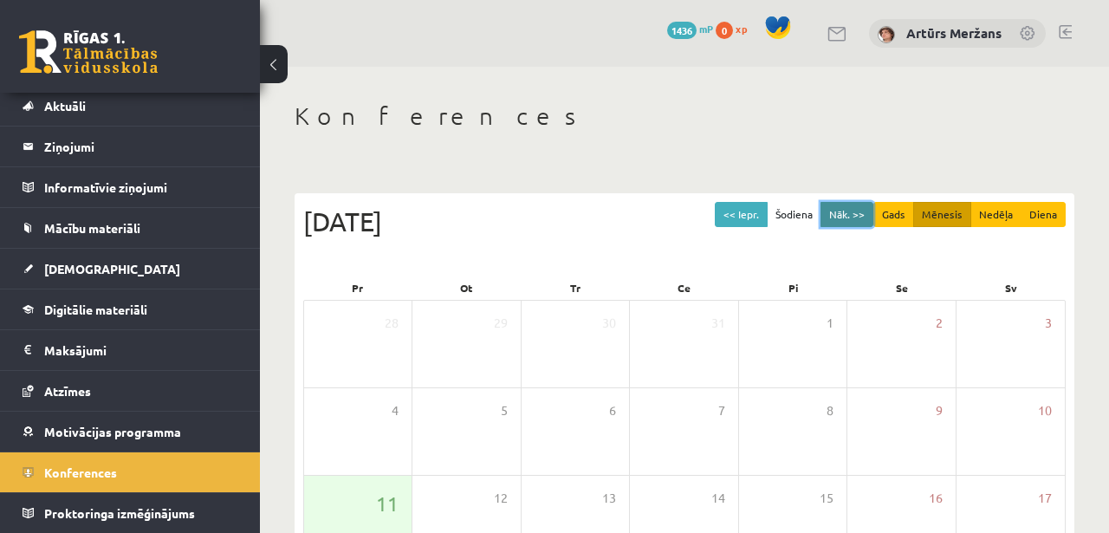
click at [840, 205] on button "Nāk. >>" at bounding box center [847, 214] width 53 height 25
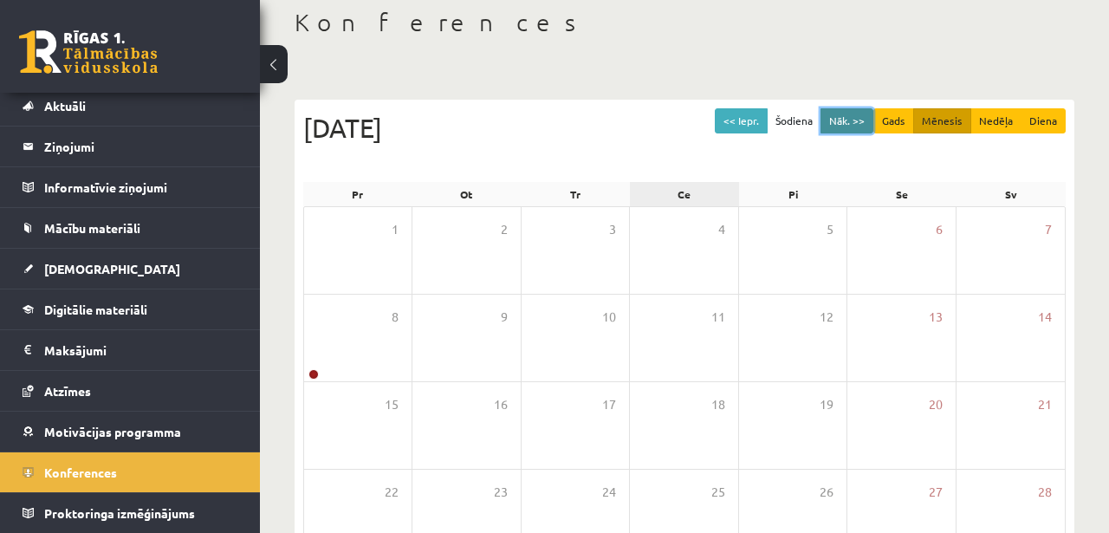
scroll to position [106, 0]
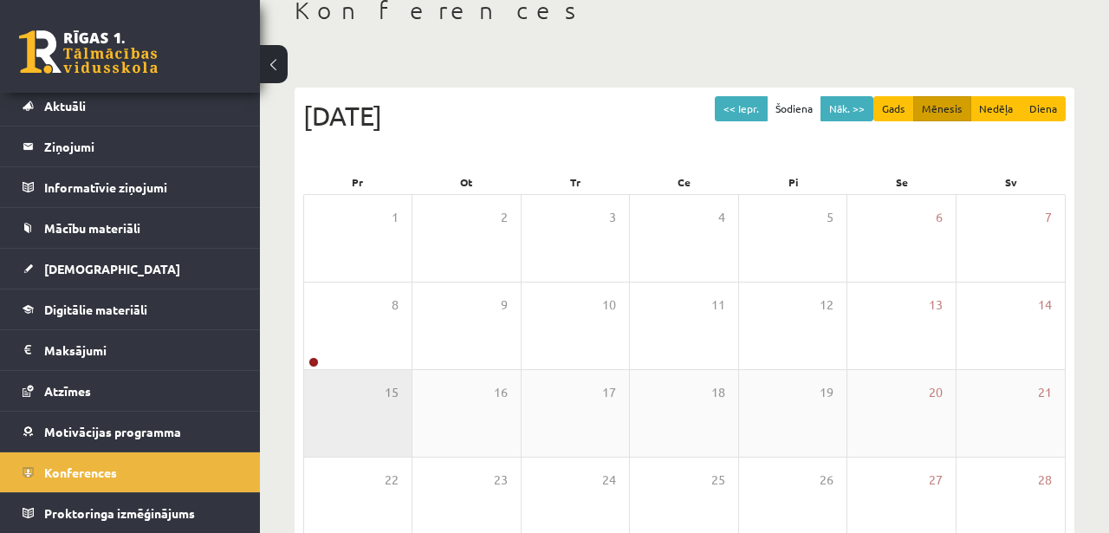
click at [366, 377] on div "15" at bounding box center [357, 413] width 107 height 87
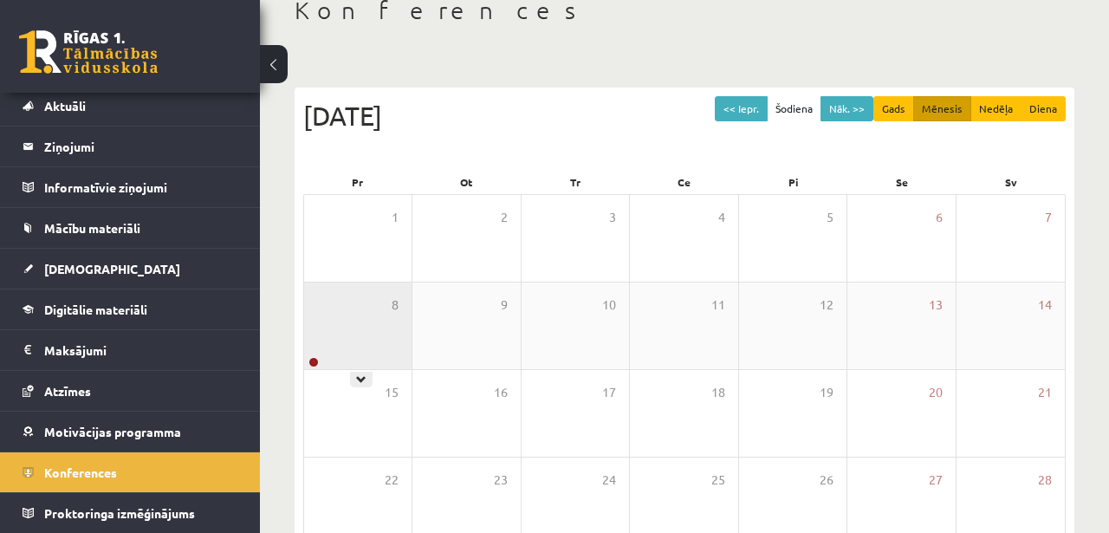
click at [361, 365] on div "8" at bounding box center [357, 326] width 107 height 87
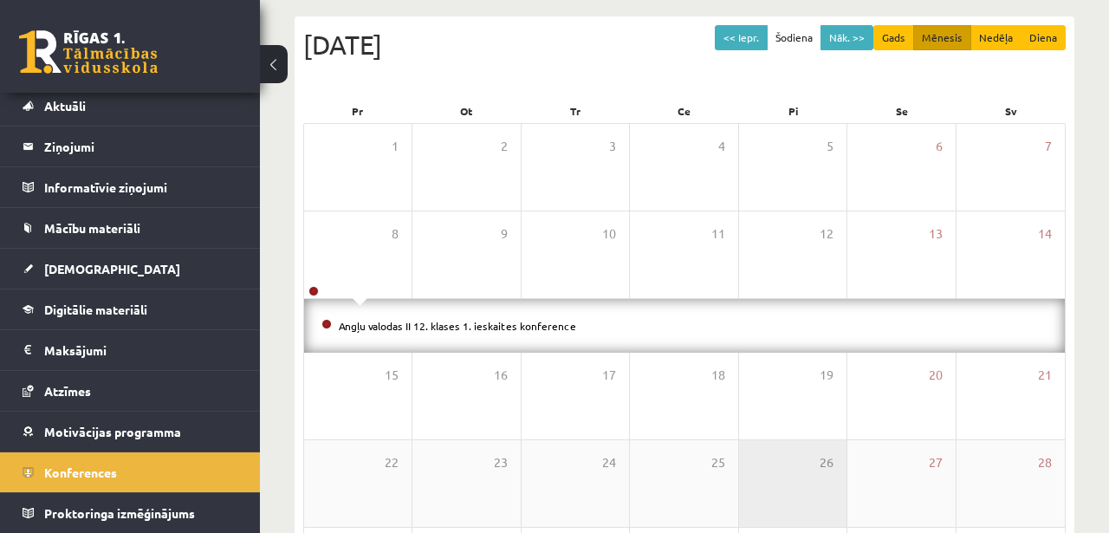
scroll to position [0, 0]
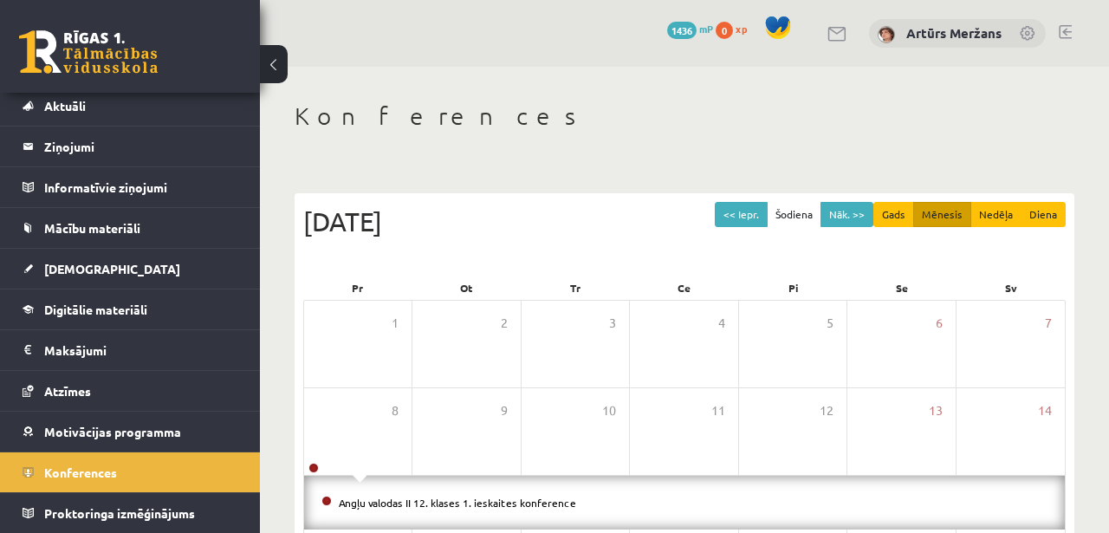
click at [861, 200] on div "<< Iepr. Šodiena Nāk. >> Gads Mēnesis Nedēļa Diena Septembris 2025 Pr Ot Tr Ce …" at bounding box center [685, 520] width 780 height 654
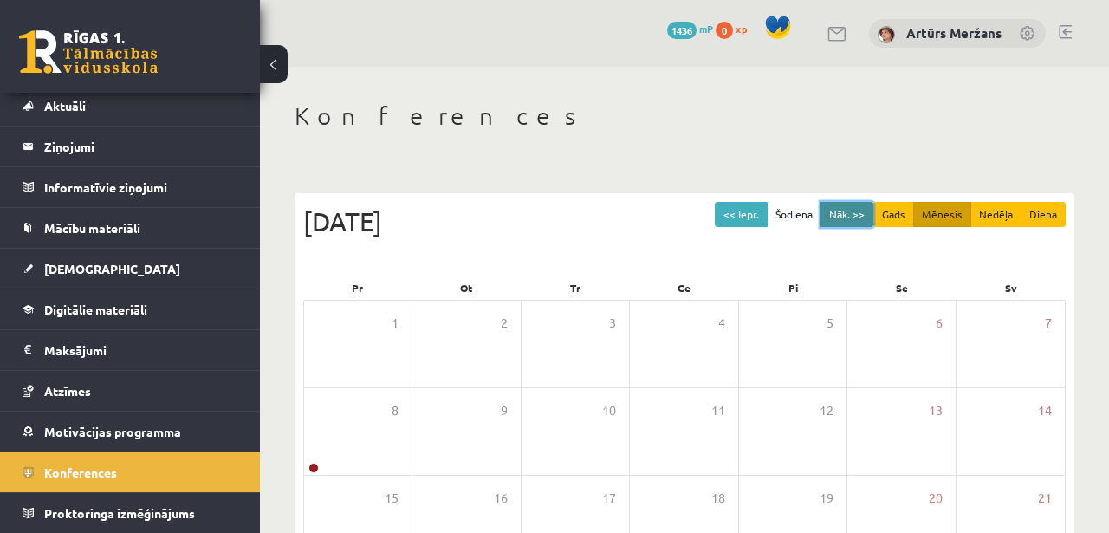
click at [853, 209] on button "Nāk. >>" at bounding box center [847, 214] width 53 height 25
click at [765, 219] on button "<< Iepr." at bounding box center [741, 214] width 53 height 25
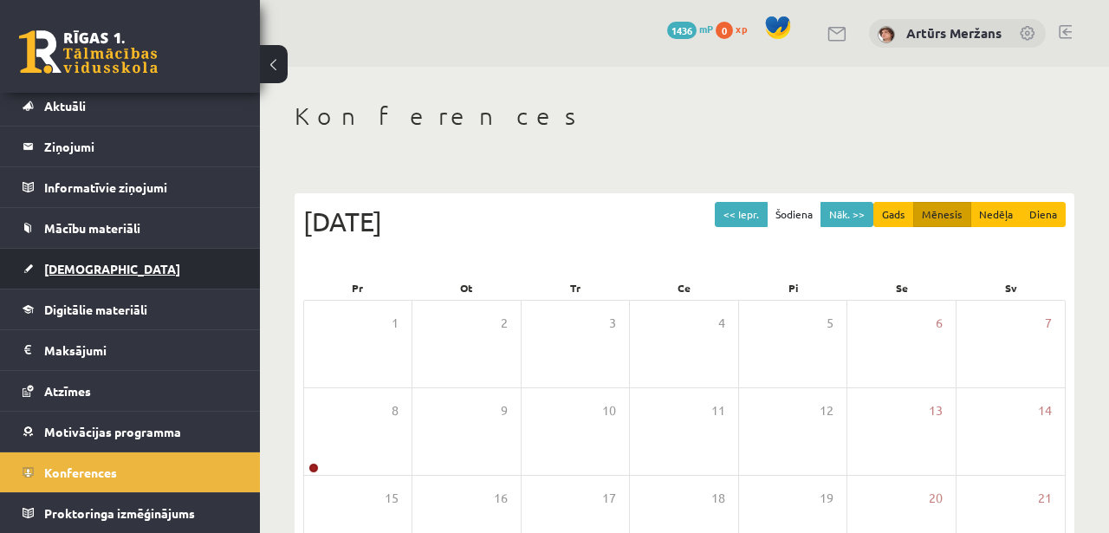
click at [101, 270] on link "[DEMOGRAPHIC_DATA]" at bounding box center [131, 269] width 216 height 40
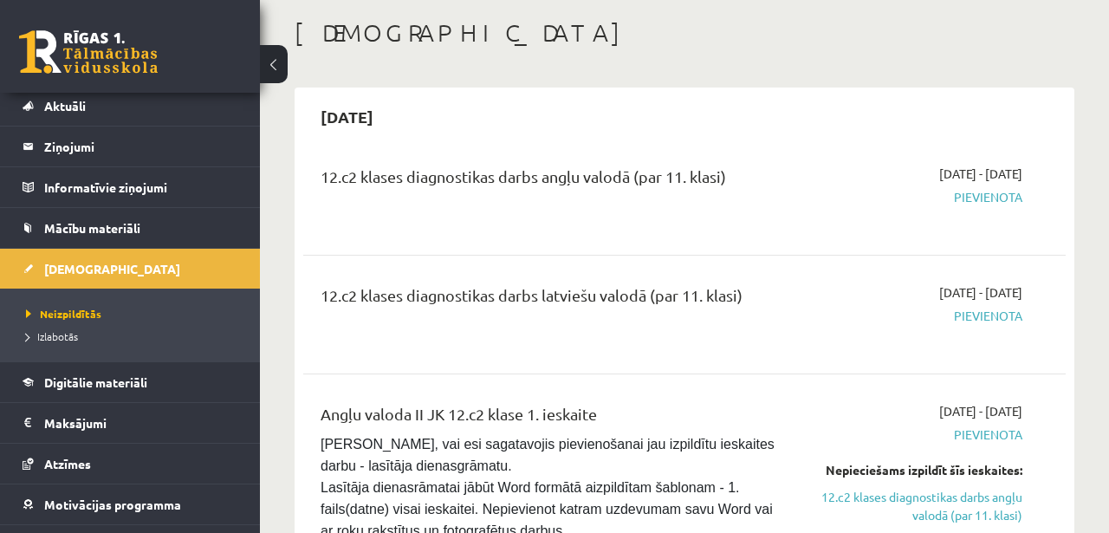
scroll to position [108, 0]
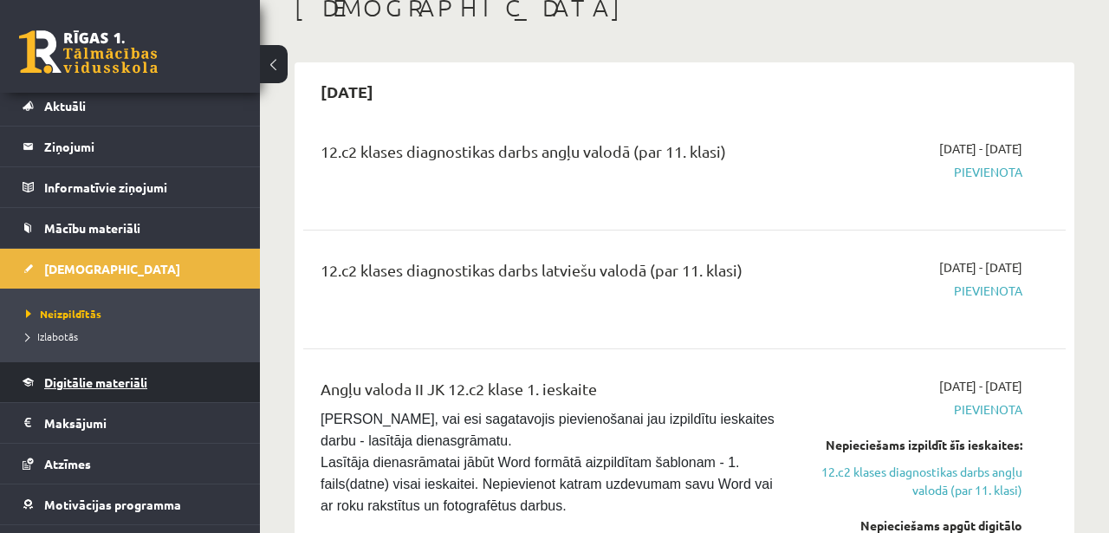
click at [132, 391] on link "Digitālie materiāli" at bounding box center [131, 382] width 216 height 40
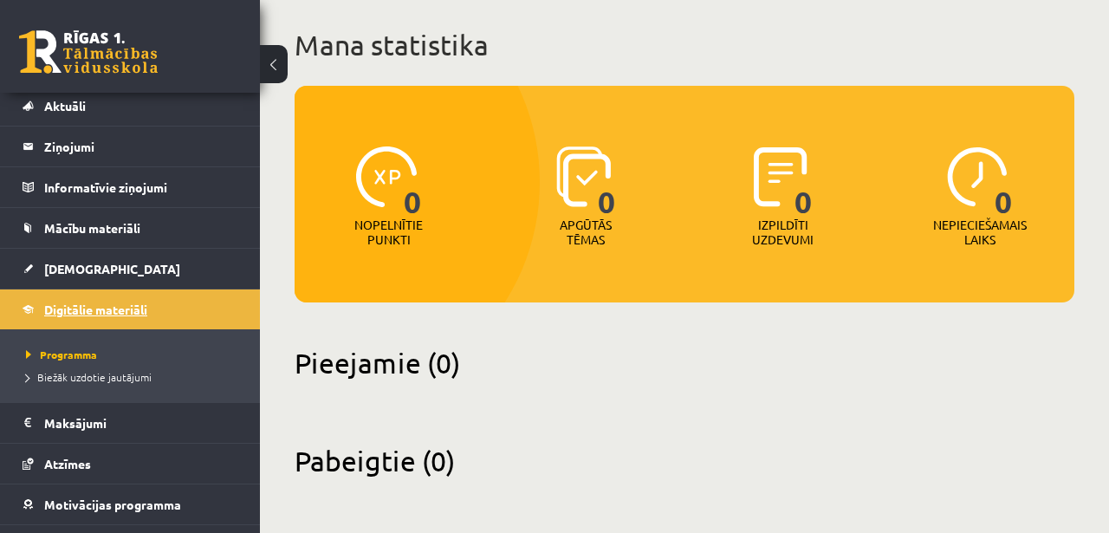
scroll to position [94, 0]
click at [135, 251] on link "[DEMOGRAPHIC_DATA]" at bounding box center [131, 269] width 216 height 40
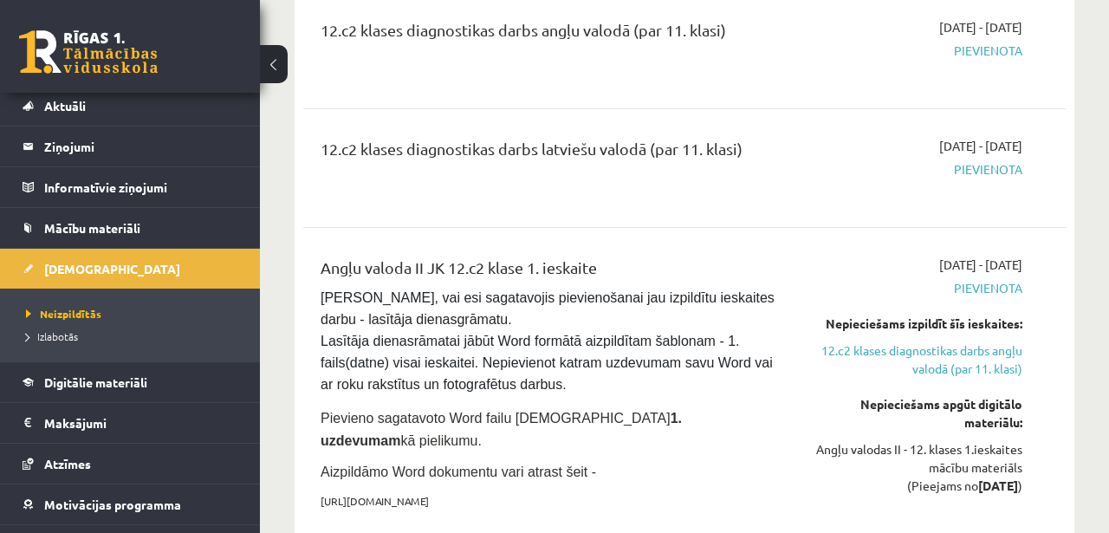
scroll to position [177, 0]
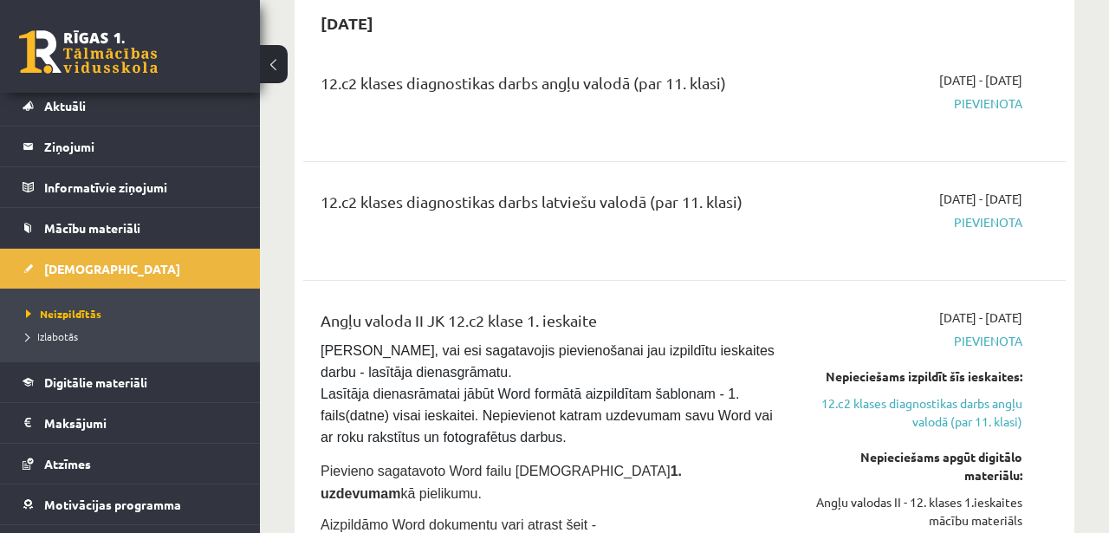
click at [698, 185] on div "12.c2 klases diagnostikas darbs latviešu valodā (par 11. klasi) 2025-09-01 - 20…" at bounding box center [684, 220] width 763 height 97
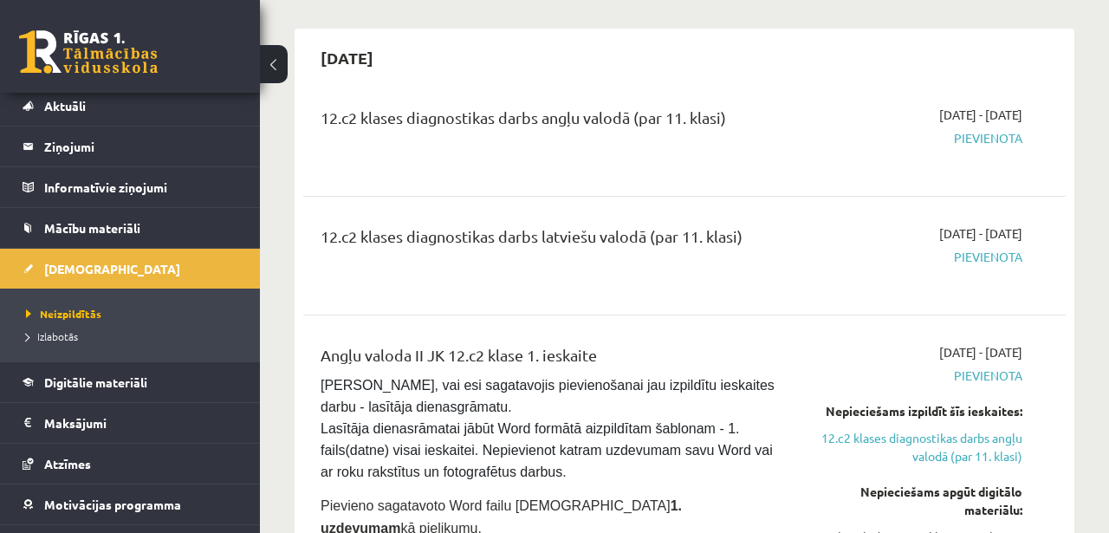
scroll to position [0, 0]
